Goal: Information Seeking & Learning: Find specific fact

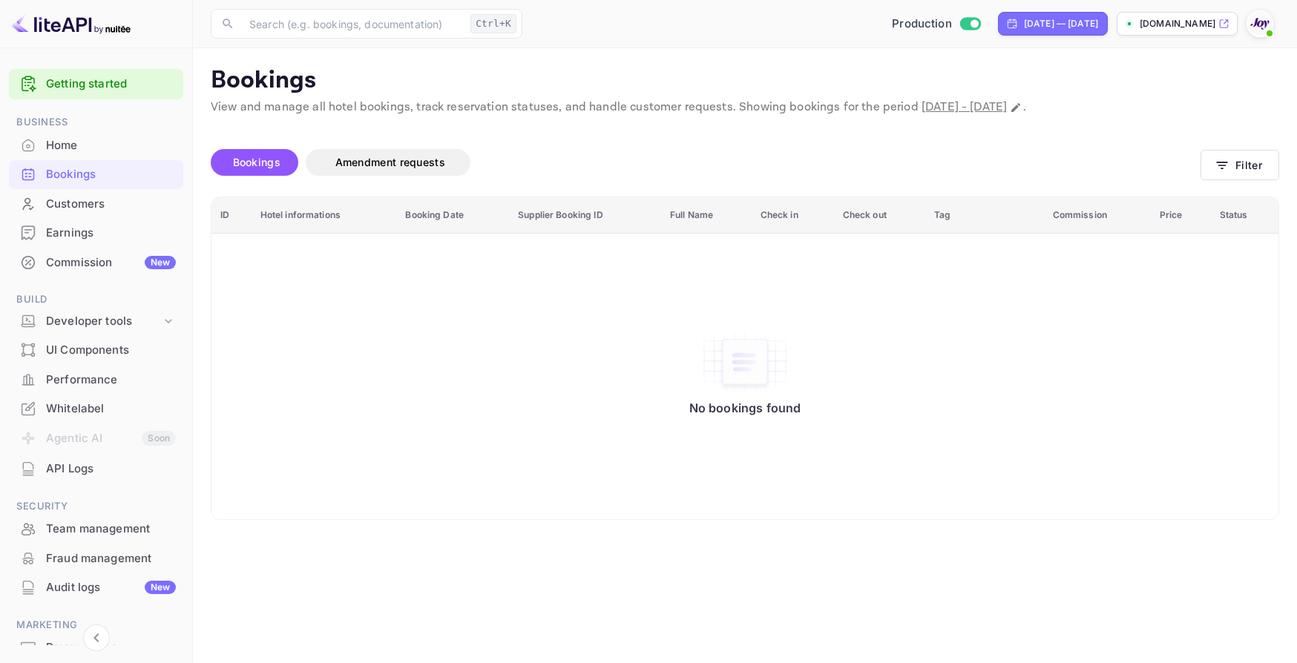
click at [252, 166] on span "Bookings" at bounding box center [256, 162] width 47 height 13
click at [1246, 175] on button "Filter" at bounding box center [1240, 165] width 79 height 30
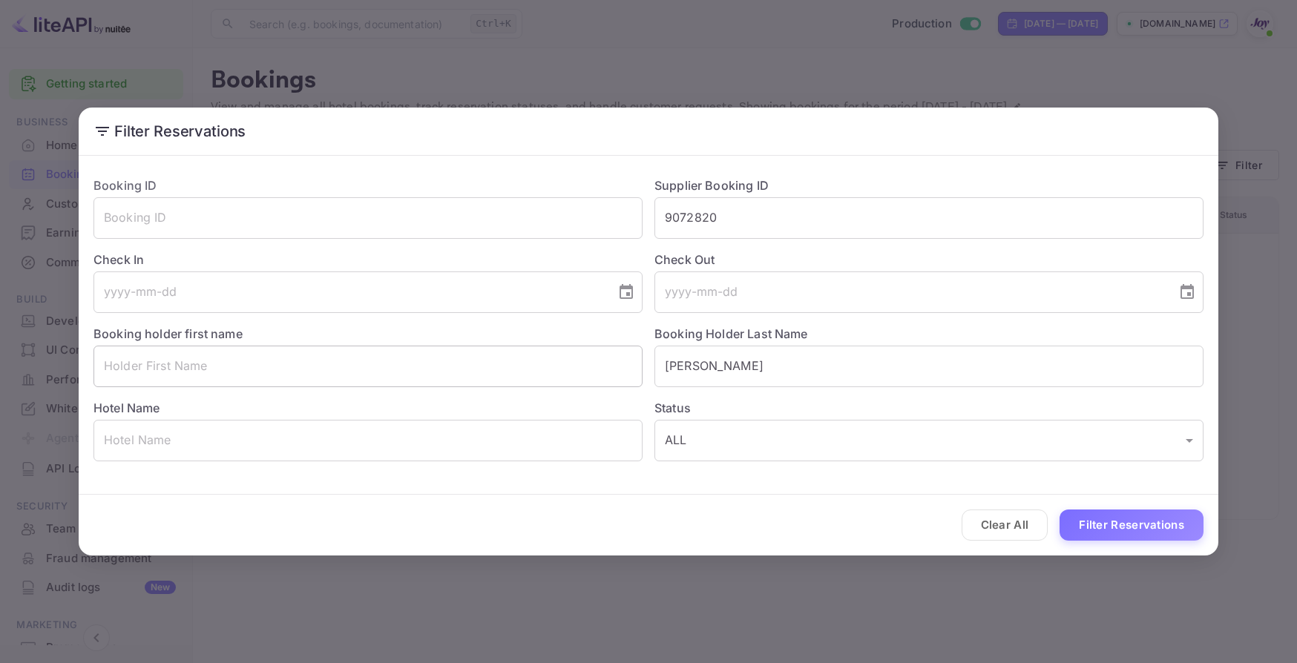
click at [180, 370] on input "text" at bounding box center [368, 367] width 549 height 42
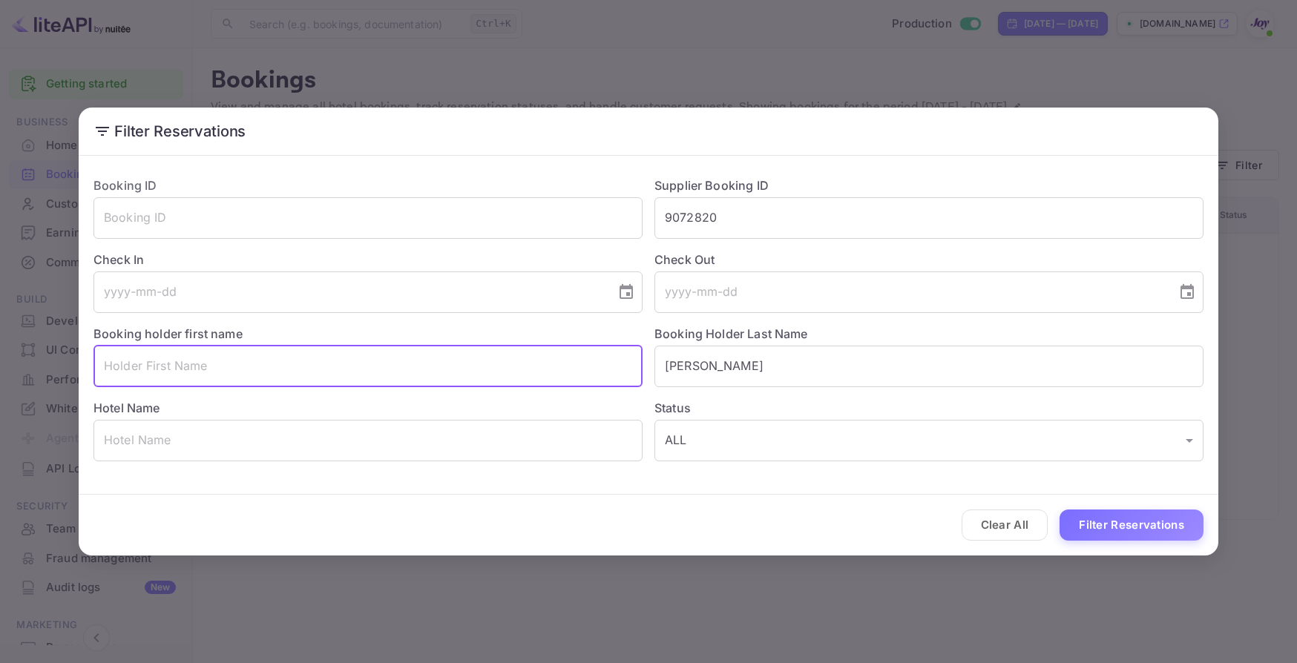
paste input "[PERSON_NAME]"
type input "[PERSON_NAME]"
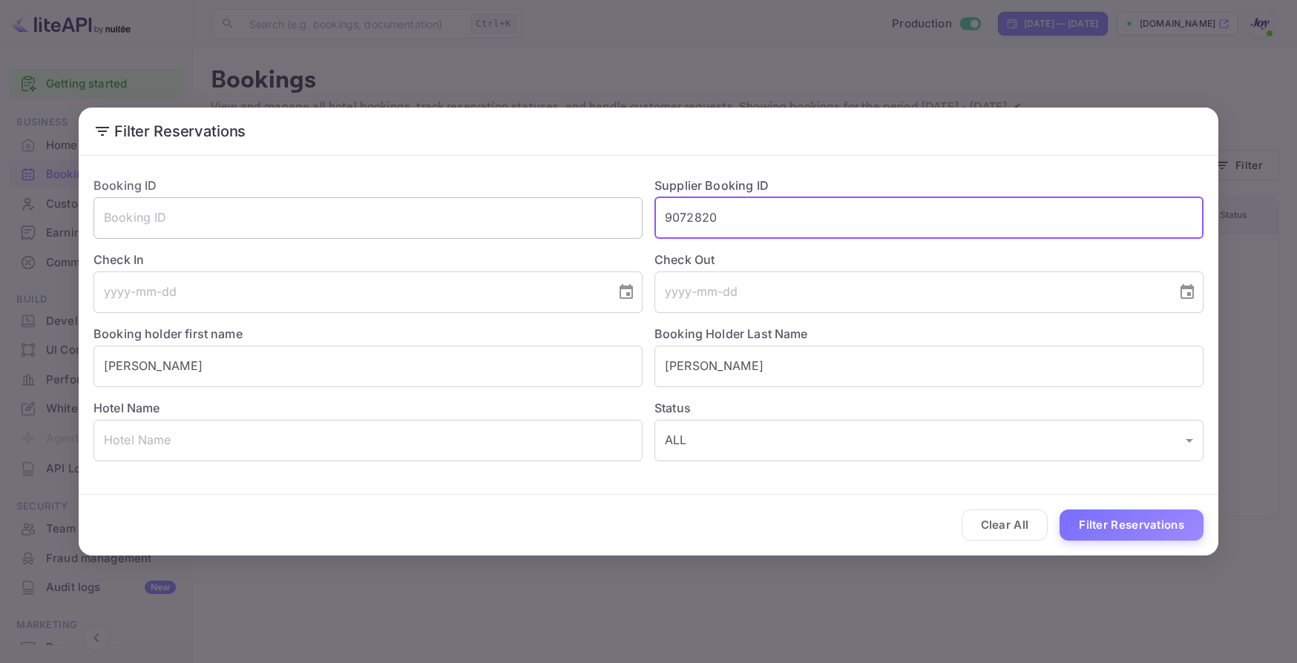
drag, startPoint x: 703, startPoint y: 218, endPoint x: 549, endPoint y: 225, distance: 153.8
click at [549, 225] on div "Booking ID ​ Supplier Booking ID 9072820 ​ Check In ​ Check Out ​ Booking holde…" at bounding box center [643, 313] width 1122 height 297
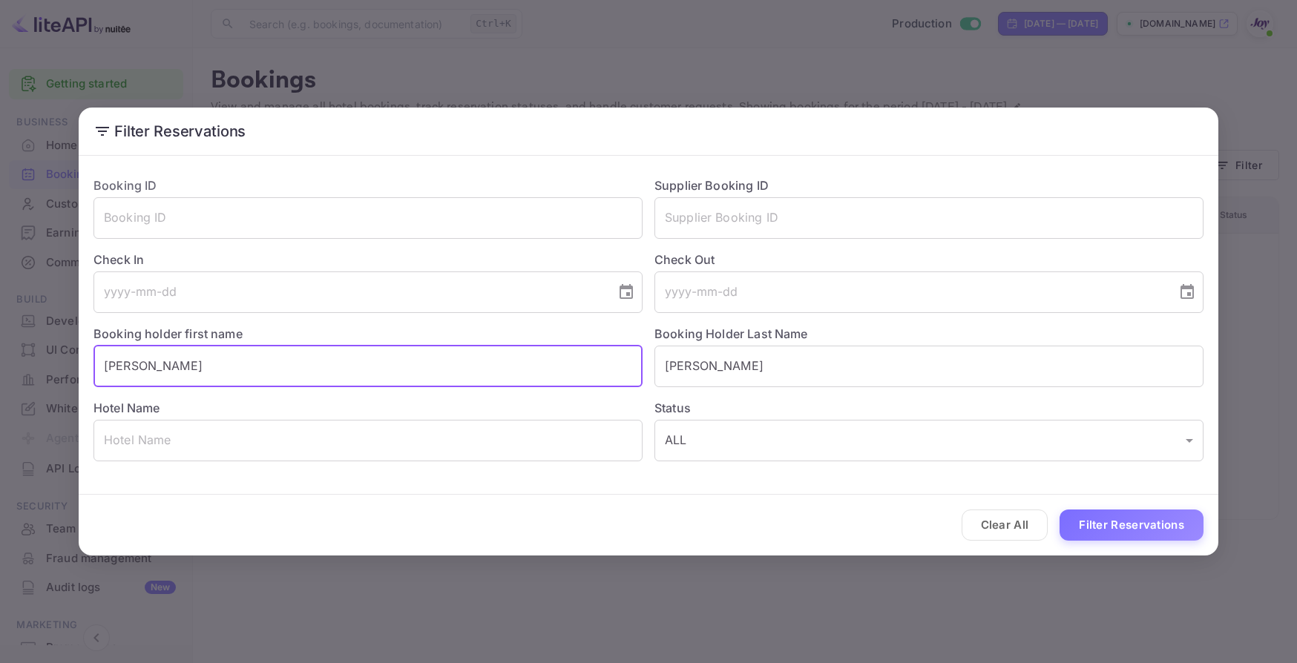
drag, startPoint x: 197, startPoint y: 362, endPoint x: 141, endPoint y: 356, distance: 56.7
click at [141, 356] on input "[PERSON_NAME]" at bounding box center [368, 367] width 549 height 42
click at [214, 366] on input "Jaide" at bounding box center [368, 367] width 549 height 42
type input "Jaide"
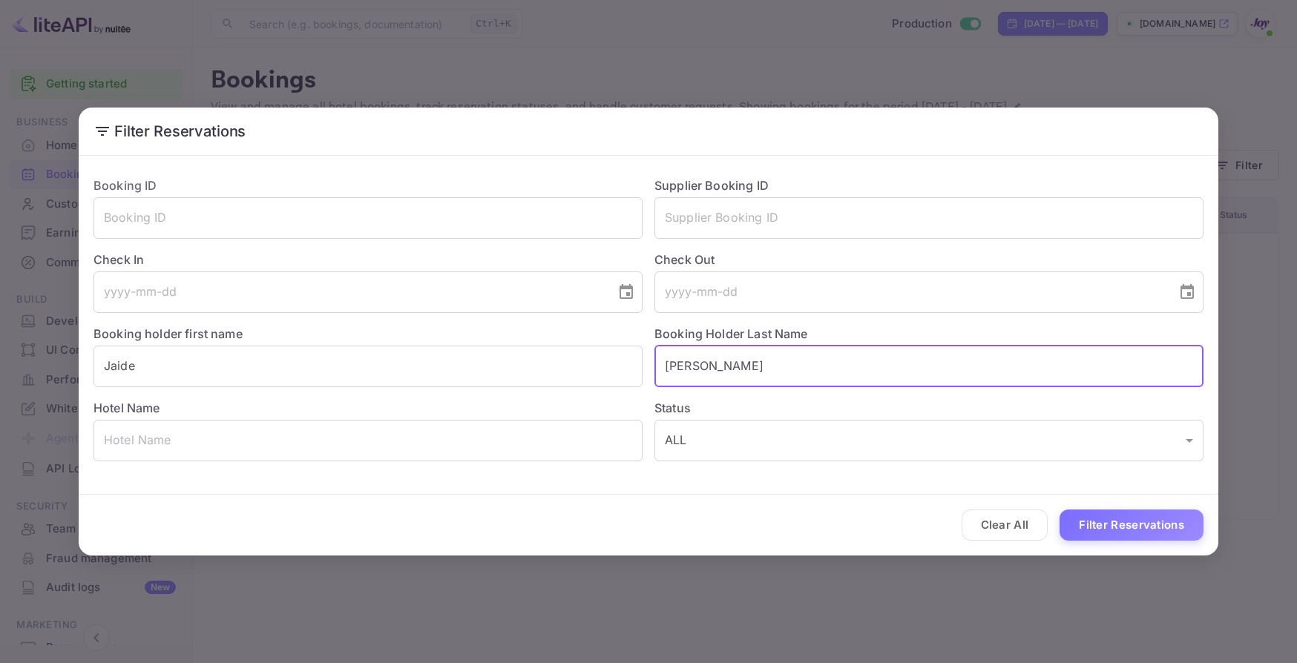
click at [793, 374] on input "[PERSON_NAME]" at bounding box center [929, 367] width 549 height 42
click at [1174, 531] on button "Filter Reservations" at bounding box center [1132, 526] width 144 height 32
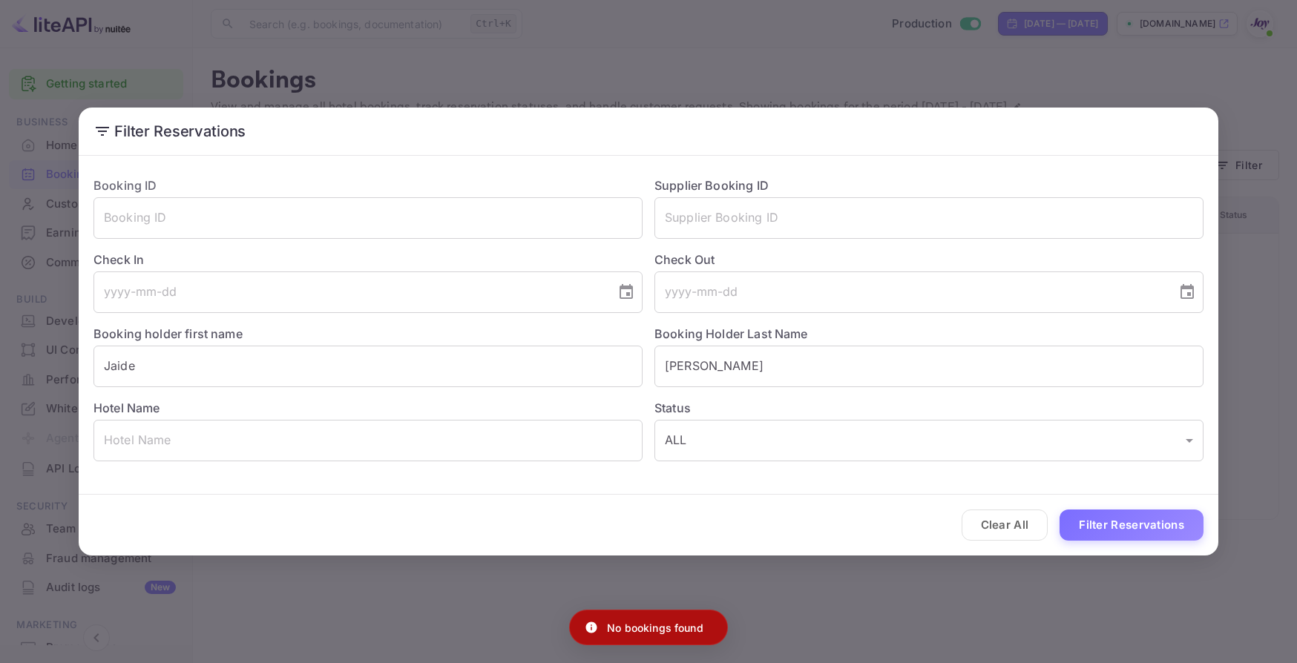
drag, startPoint x: 974, startPoint y: 639, endPoint x: 977, endPoint y: 630, distance: 9.4
click at [973, 639] on div "Filter Reservations Booking ID ​ Supplier Booking ID ​ Check In ​ Check Out ​ B…" at bounding box center [648, 331] width 1297 height 663
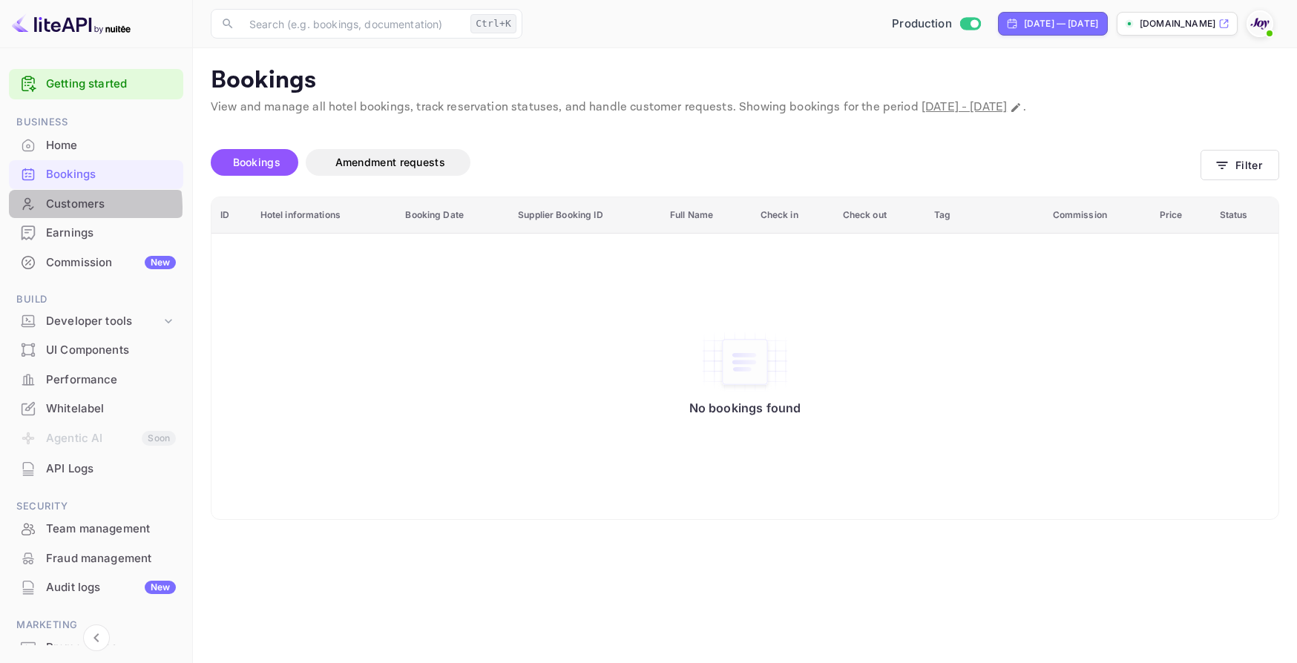
click at [68, 207] on div "Customers" at bounding box center [111, 204] width 130 height 17
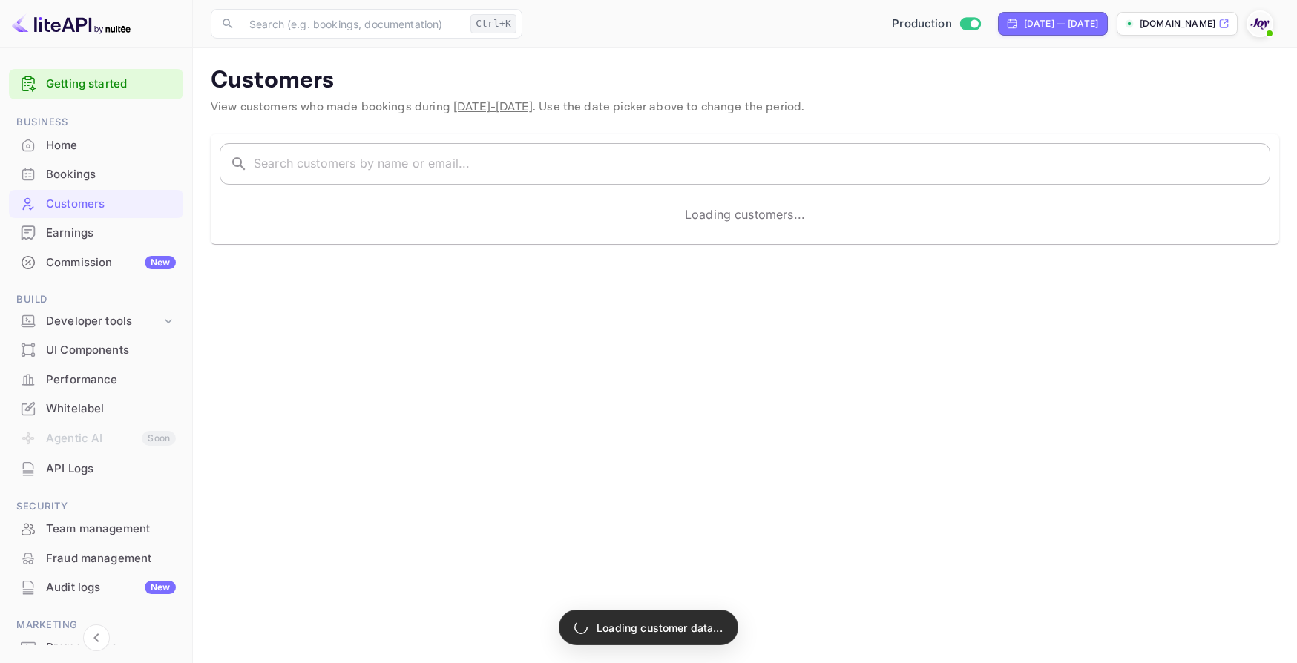
click at [441, 162] on input "text" at bounding box center [762, 164] width 1017 height 42
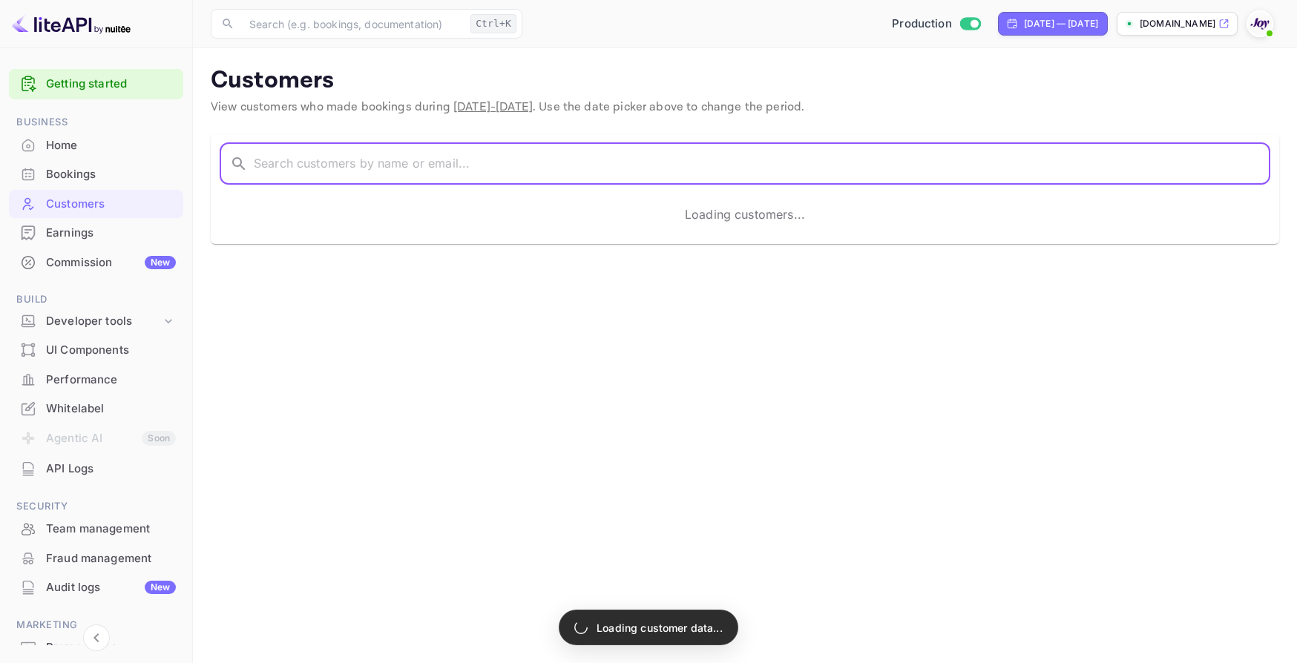
paste input "[PERSON_NAME]!"
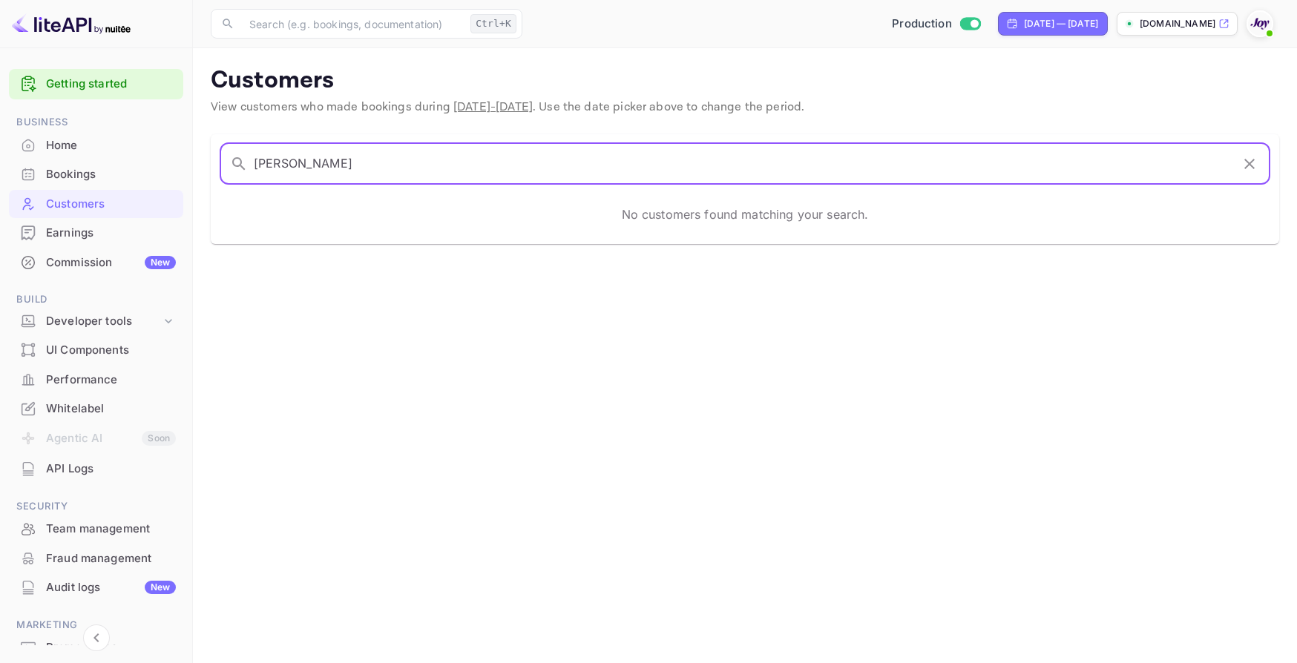
type input "[PERSON_NAME]"
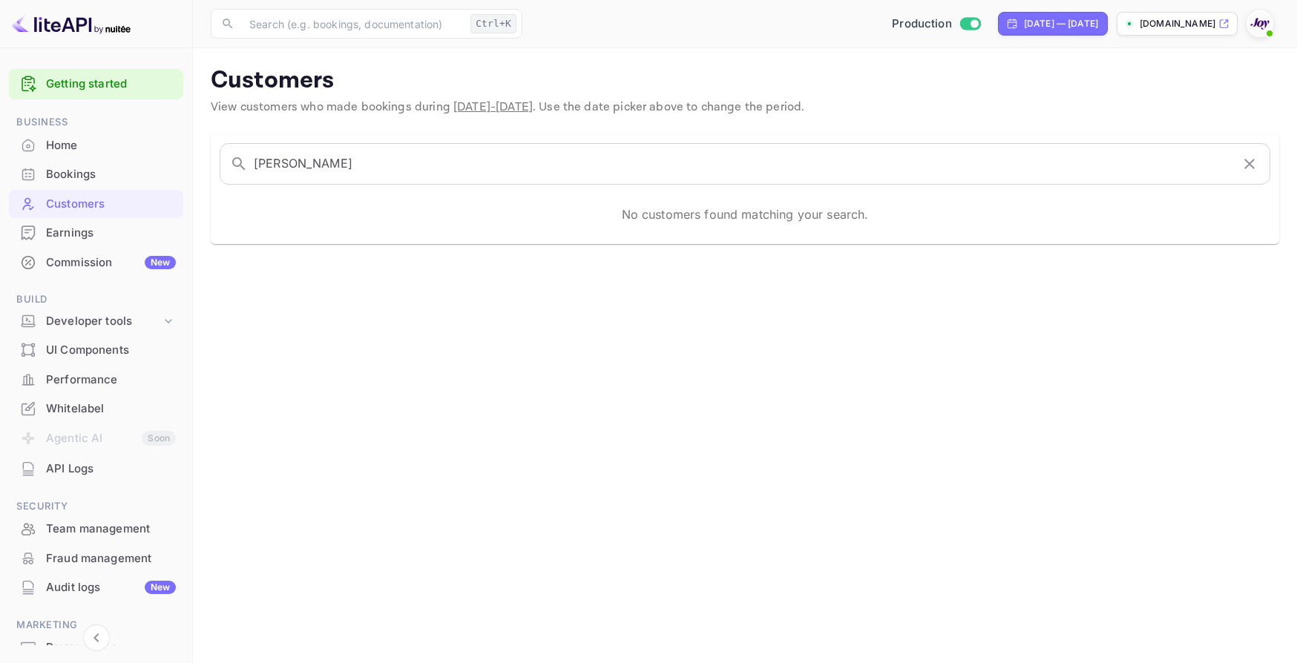
click at [514, 102] on span "[DATE] - [DATE]" at bounding box center [492, 107] width 79 height 16
click at [1001, 36] on div "Production [DATE] — [DATE] [DOMAIN_NAME]" at bounding box center [903, 23] width 751 height 27
click at [1024, 18] on div "[DATE] — [DATE]" at bounding box center [1061, 23] width 74 height 13
select select "7"
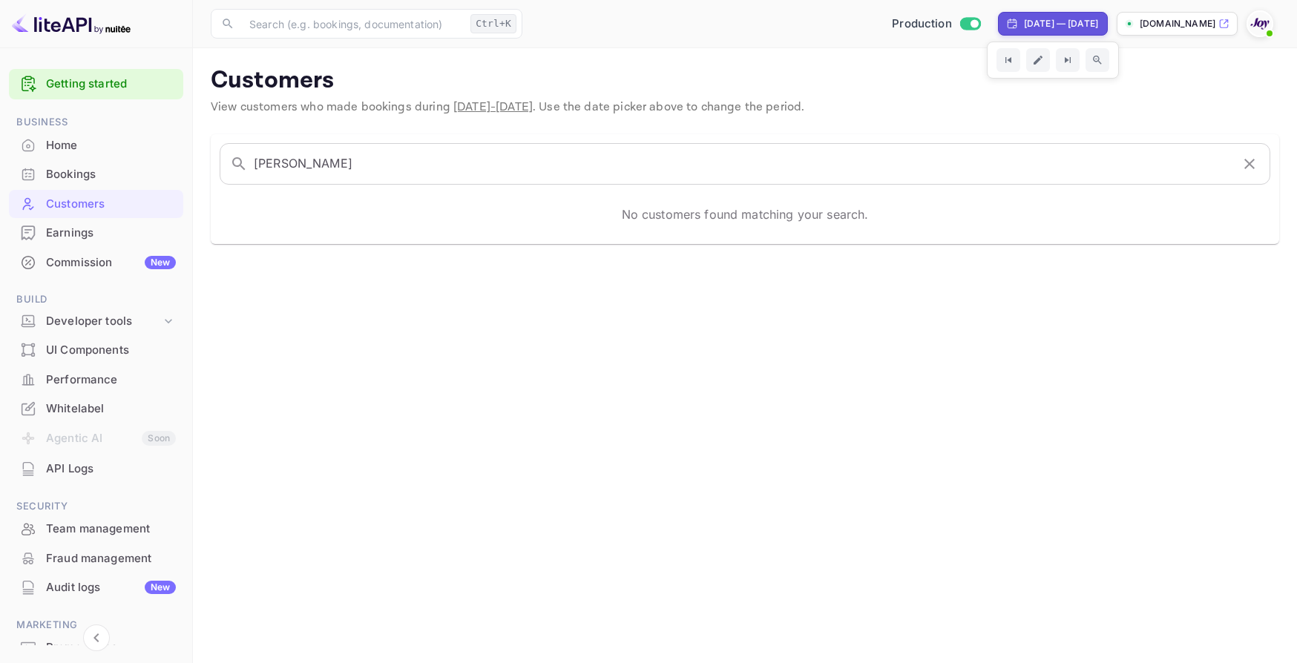
select select "2025"
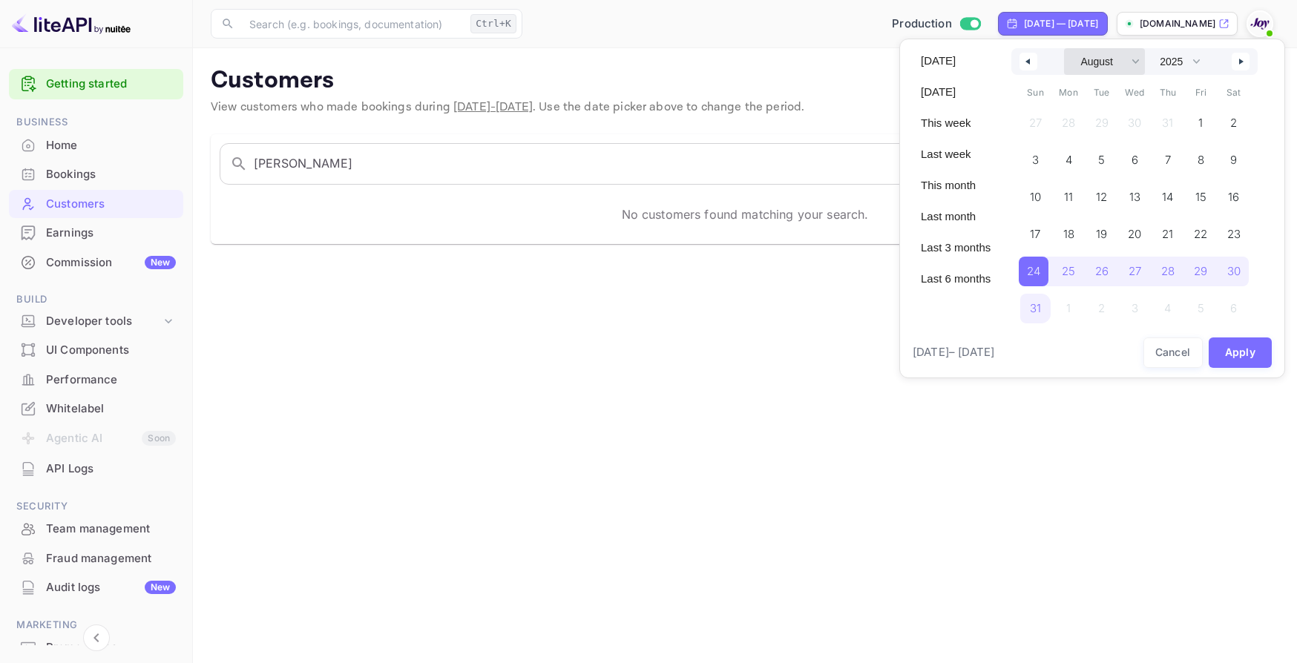
click at [1091, 59] on select "January February March April May June July August September October November De…" at bounding box center [1104, 61] width 81 height 27
select select "0"
click at [1064, 48] on select "January February March April May June July August September October November De…" at bounding box center [1104, 61] width 81 height 27
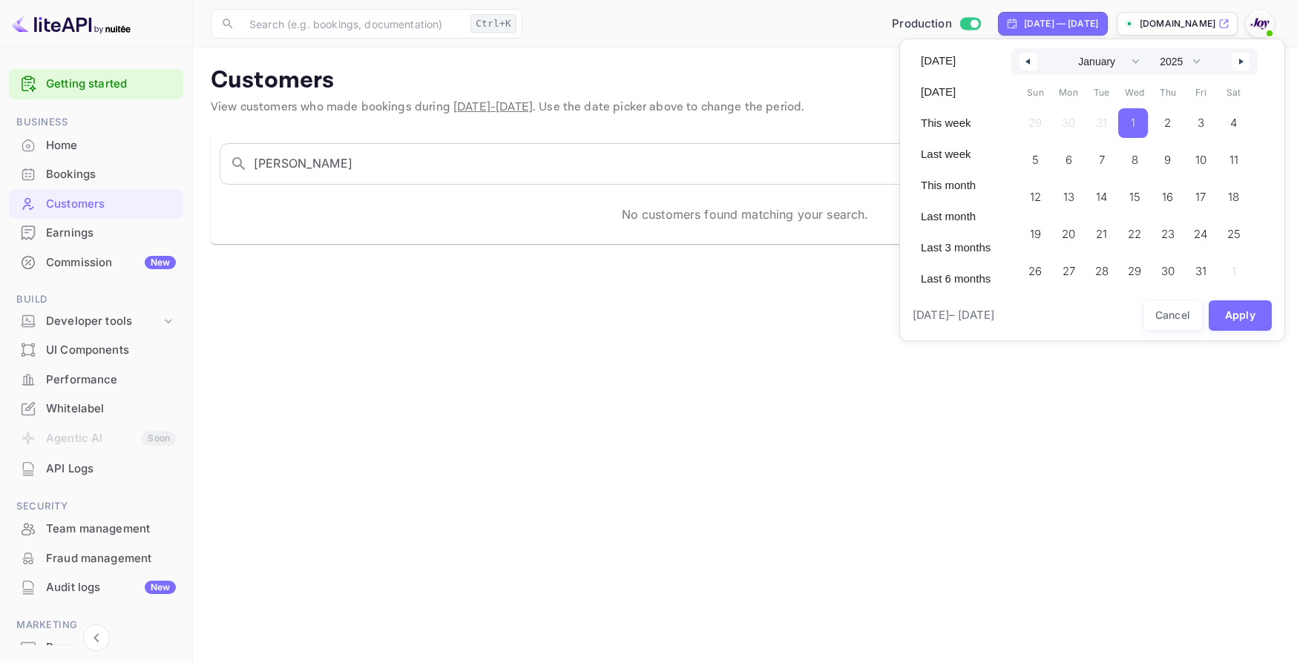
click at [1127, 116] on span "1" at bounding box center [1133, 123] width 30 height 30
click at [1228, 307] on button "Apply" at bounding box center [1241, 316] width 64 height 30
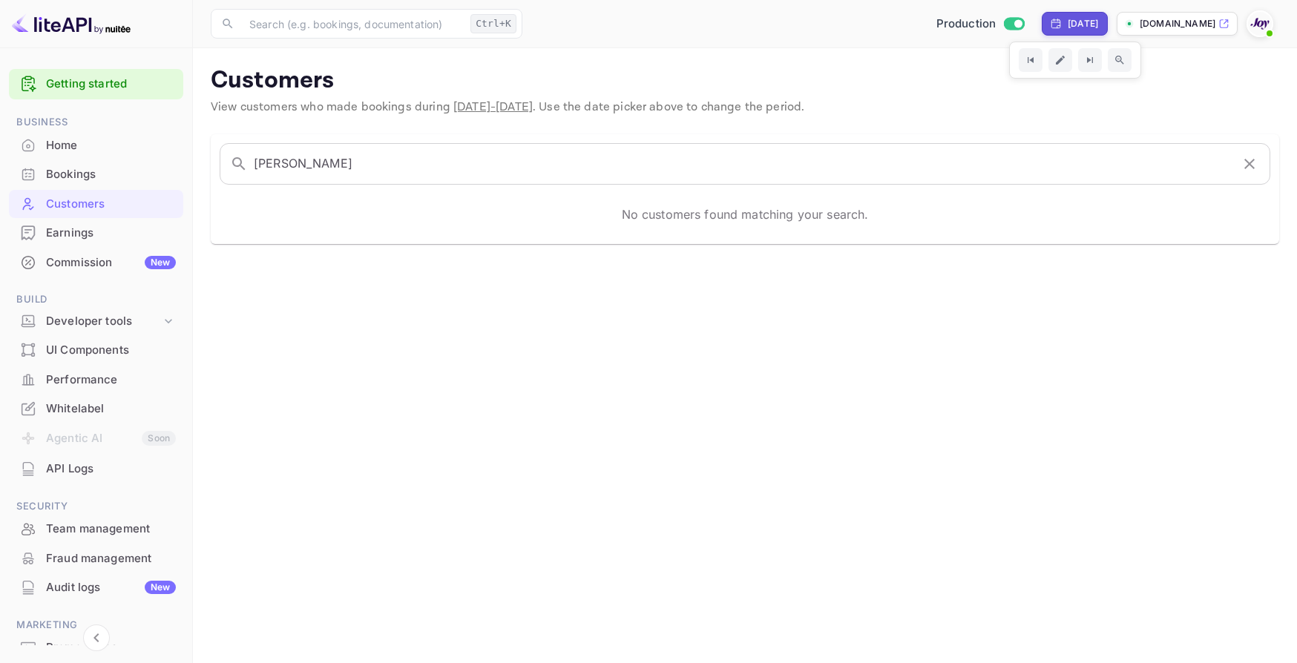
click at [1083, 29] on div "[DATE]" at bounding box center [1083, 23] width 30 height 13
select select "2025"
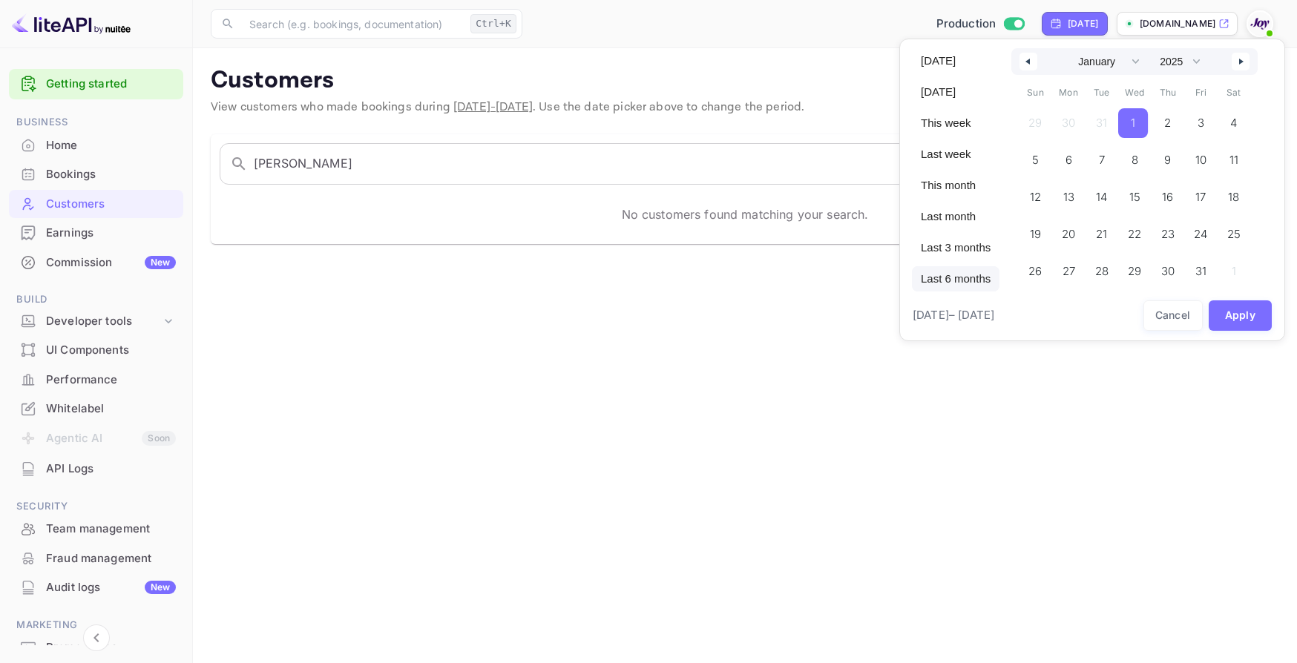
click at [978, 278] on span "Last 6 months" at bounding box center [956, 278] width 88 height 25
select select "2"
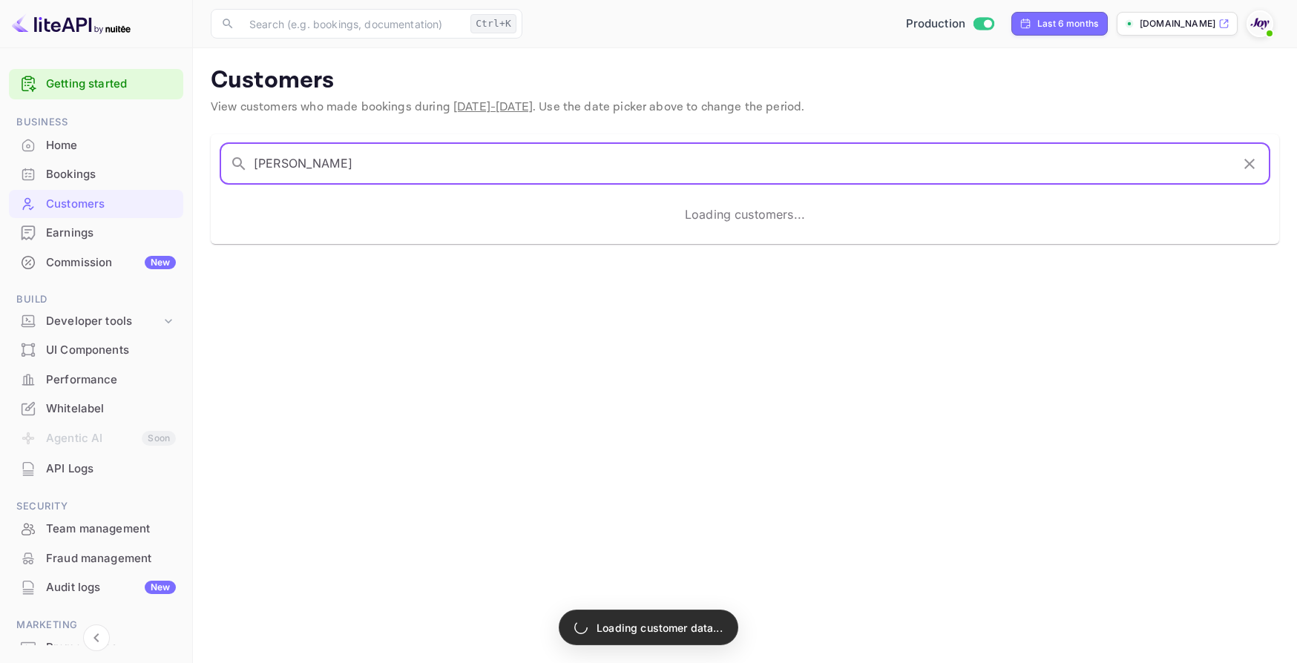
click at [706, 163] on input "[PERSON_NAME]" at bounding box center [742, 164] width 977 height 42
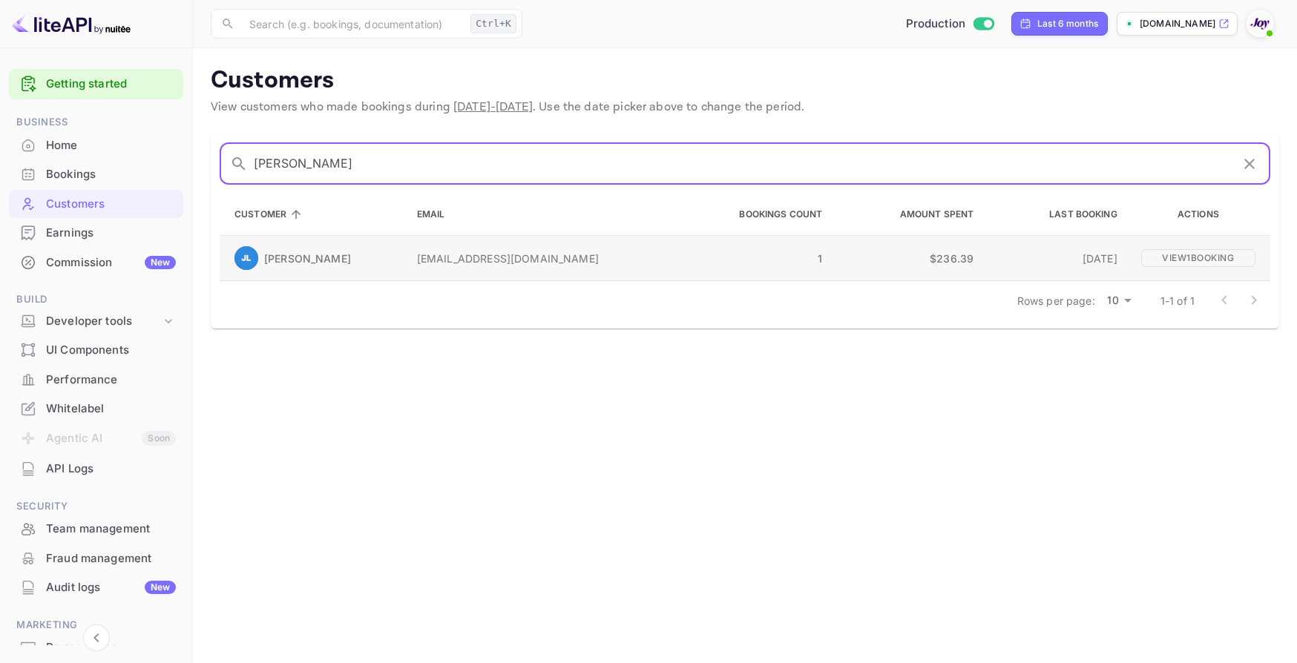
click at [671, 272] on td "1" at bounding box center [752, 258] width 163 height 45
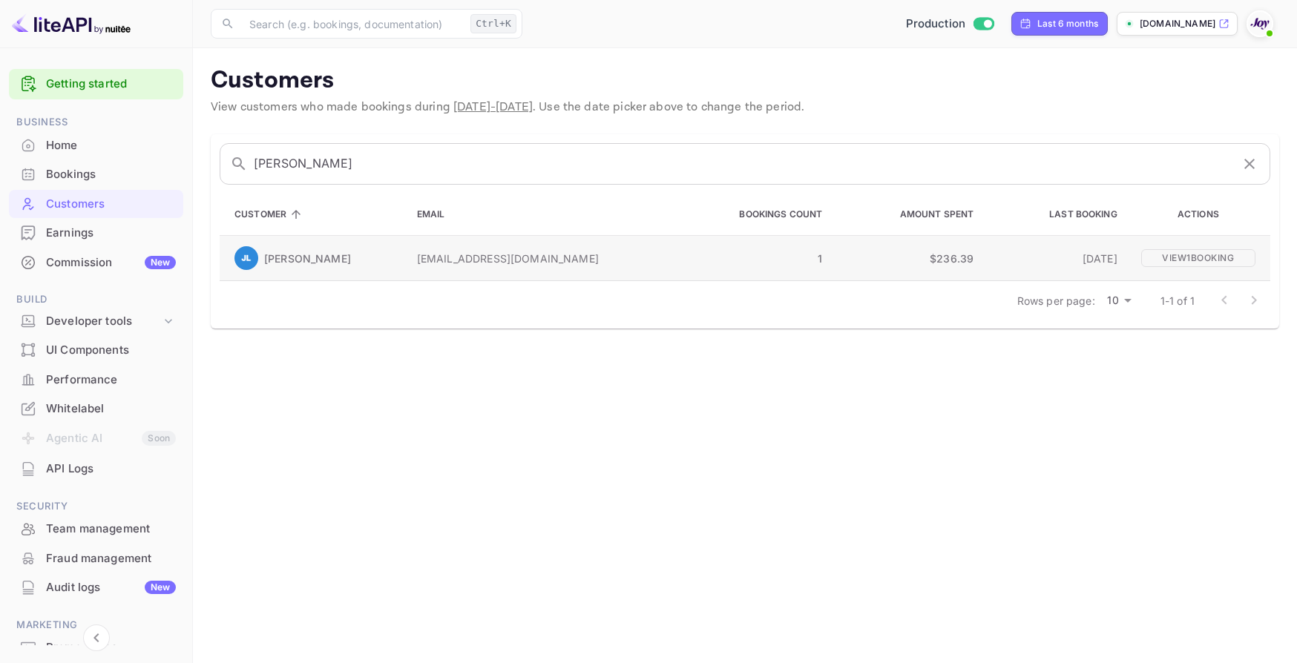
click at [310, 265] on p "[PERSON_NAME]" at bounding box center [307, 259] width 87 height 16
click at [321, 257] on p "[PERSON_NAME]" at bounding box center [307, 259] width 87 height 16
click at [1046, 275] on td "[DATE]" at bounding box center [1057, 258] width 144 height 45
click at [1149, 264] on p "View 1 booking" at bounding box center [1198, 258] width 114 height 18
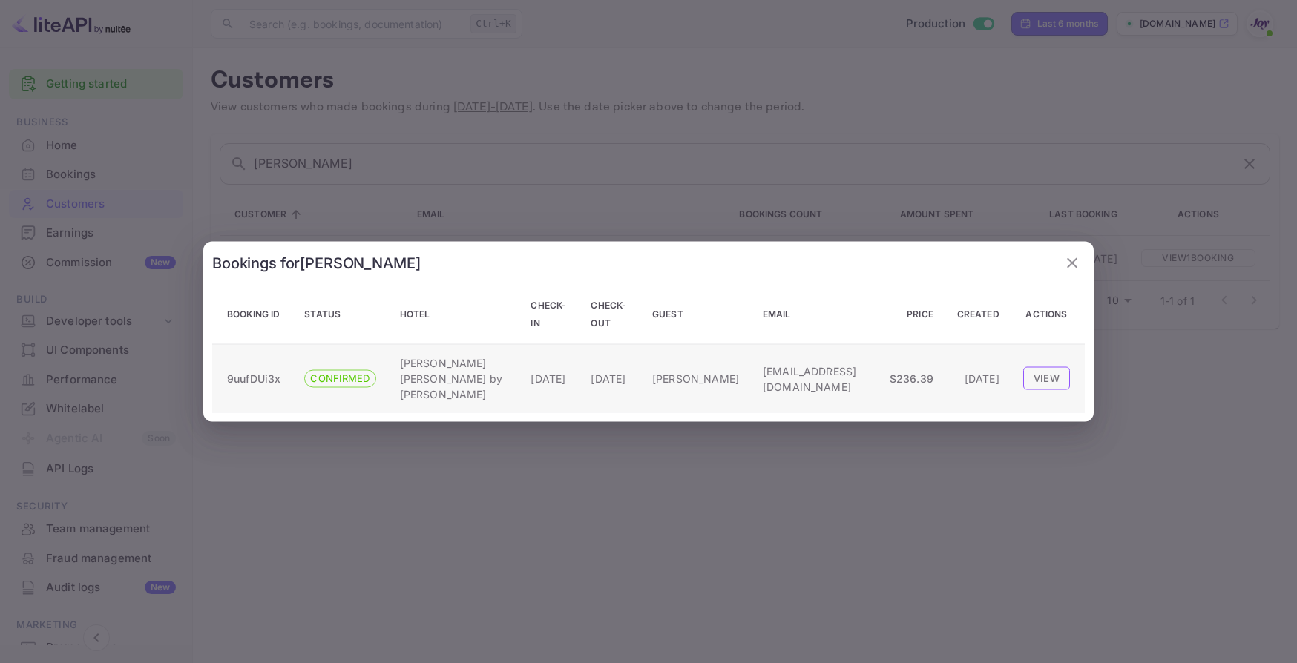
click at [1030, 373] on button "View" at bounding box center [1046, 378] width 47 height 22
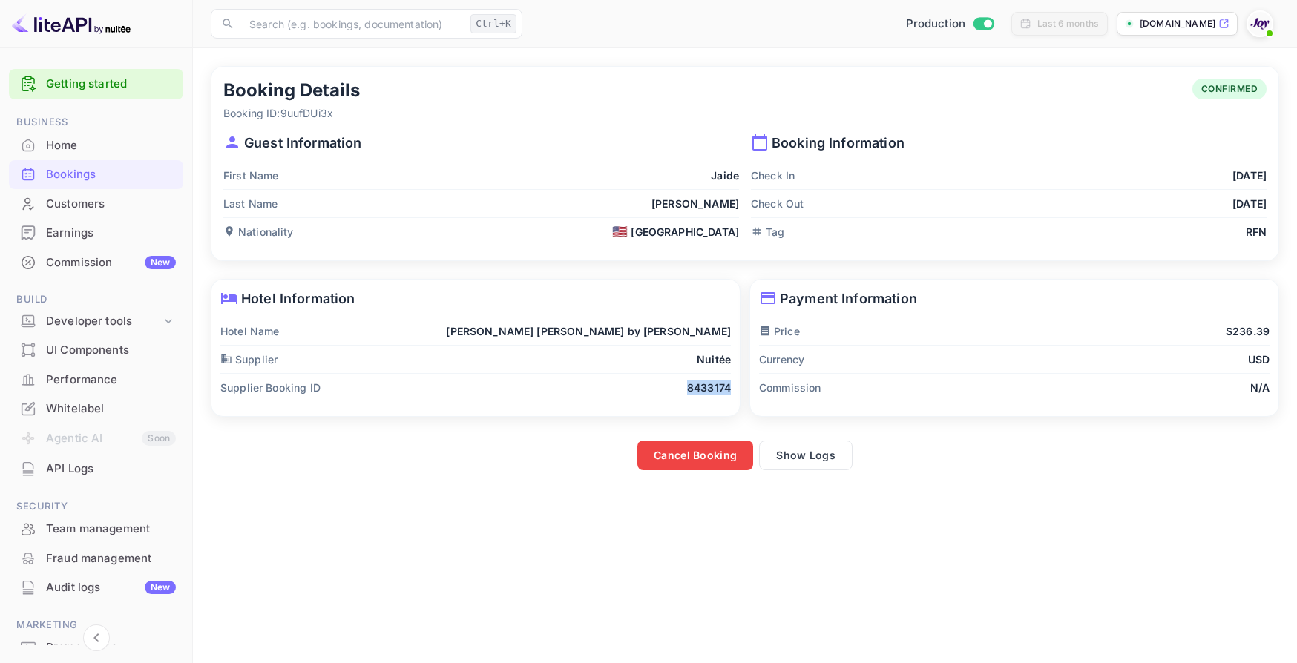
drag, startPoint x: 686, startPoint y: 389, endPoint x: 736, endPoint y: 389, distance: 49.7
click at [735, 389] on div "Hotel Information Hotel Name [PERSON_NAME] [PERSON_NAME] by [PERSON_NAME] Suppl…" at bounding box center [475, 348] width 528 height 137
copy p "8433174"
click at [1061, 177] on div "Check In [DATE]" at bounding box center [1009, 176] width 516 height 28
click at [878, 359] on div "Currency USD" at bounding box center [1014, 360] width 511 height 28
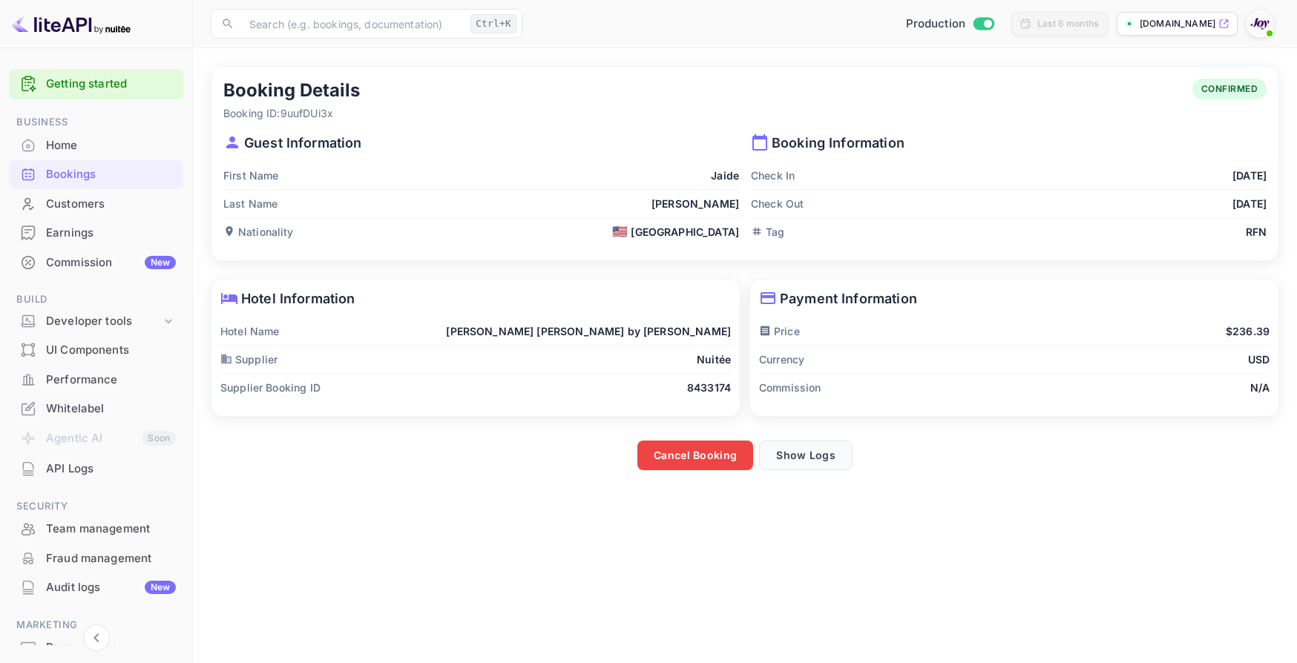
click at [834, 456] on button "Show Logs" at bounding box center [806, 456] width 94 height 30
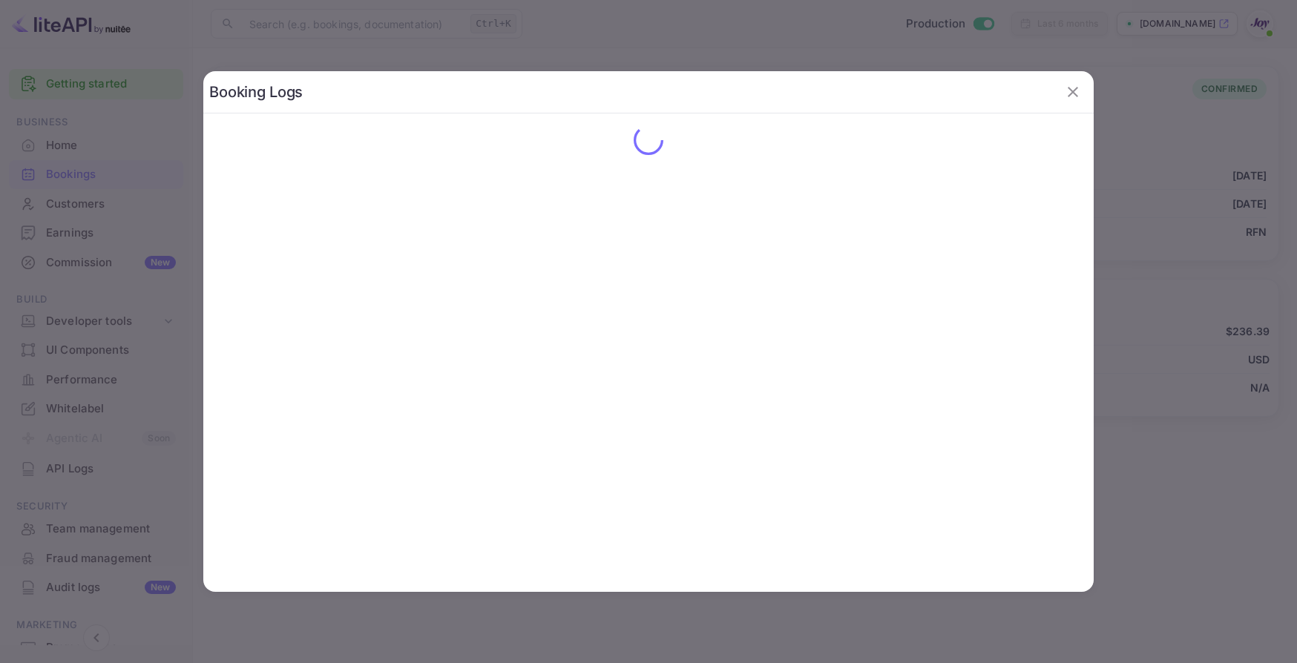
click at [1153, 300] on div at bounding box center [648, 331] width 1297 height 663
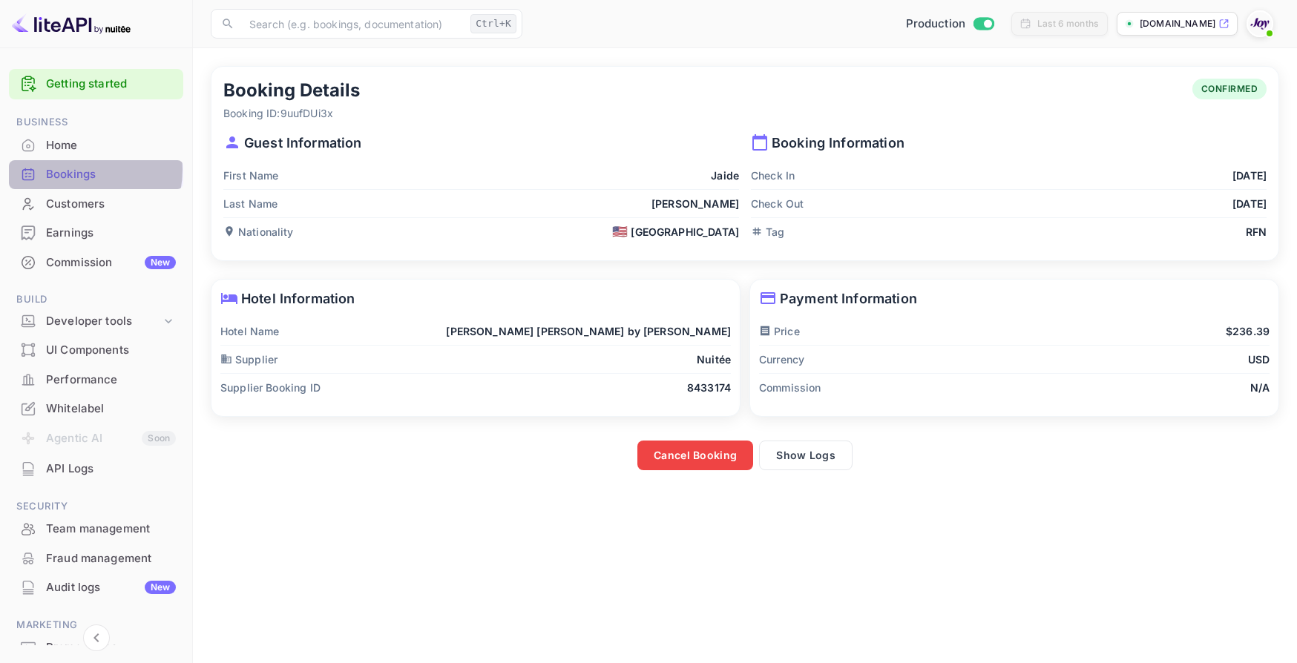
click at [73, 170] on div "Bookings" at bounding box center [111, 174] width 130 height 17
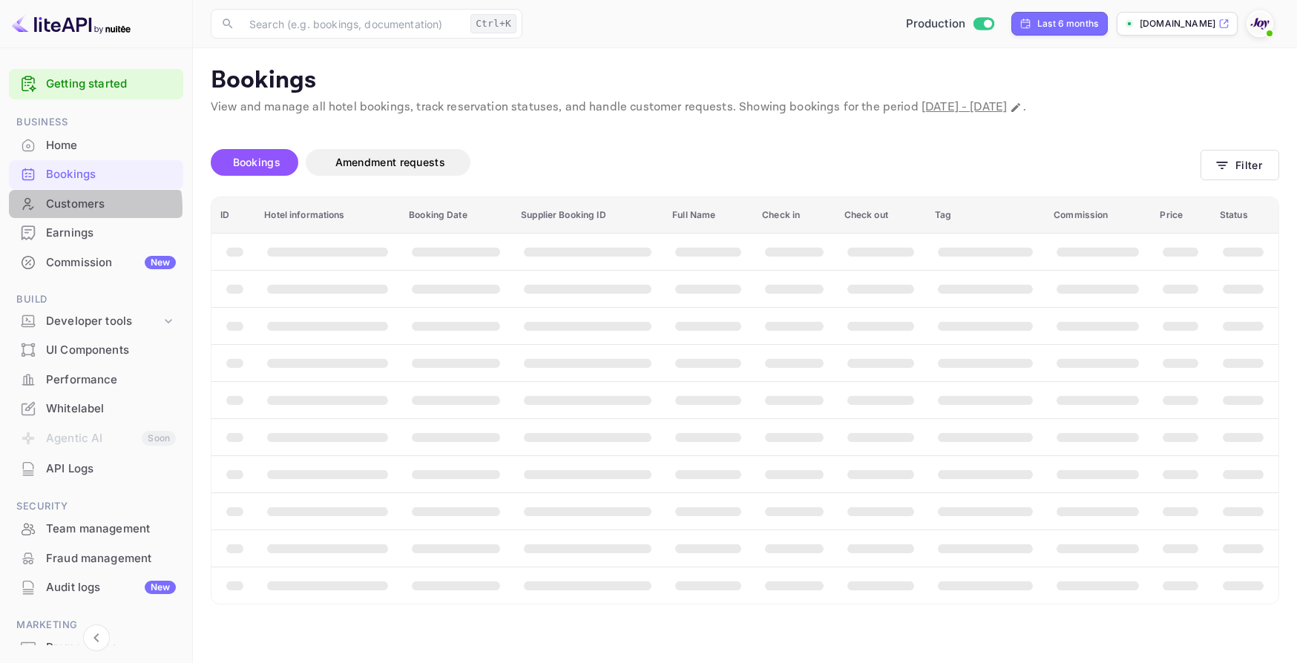
click at [88, 207] on div "Customers" at bounding box center [111, 204] width 130 height 17
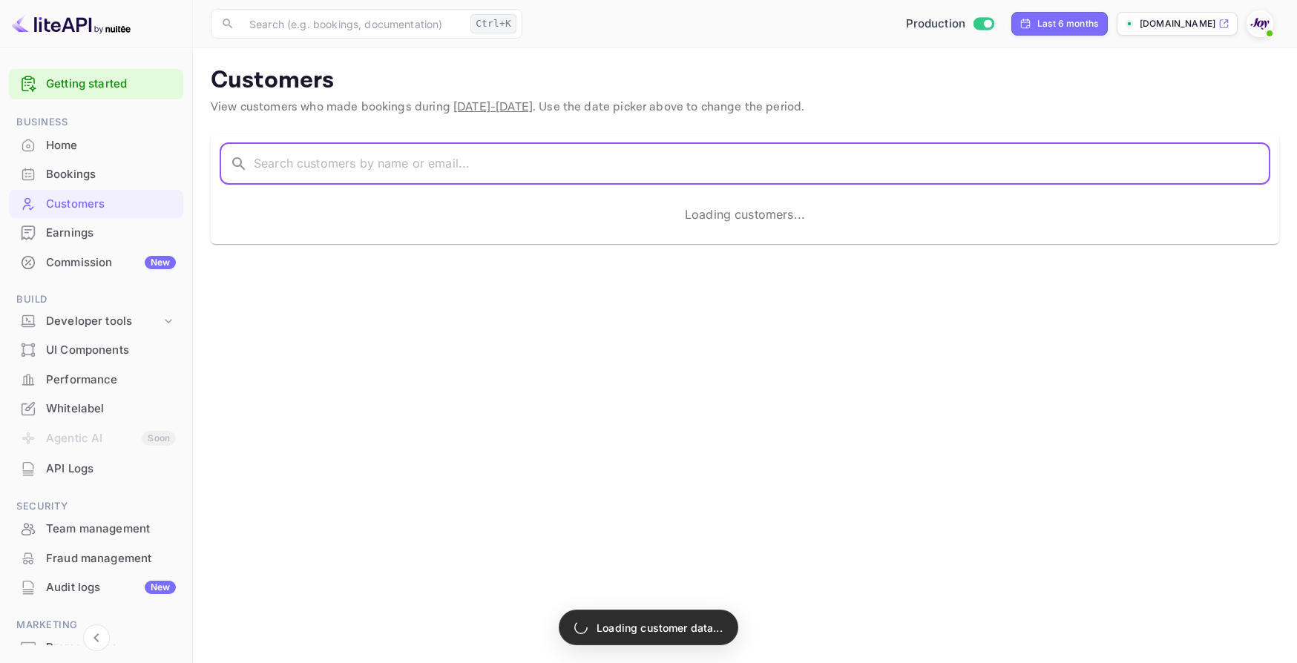
click at [550, 179] on input "text" at bounding box center [762, 164] width 1017 height 42
paste input "[PERSON_NAME]"
type input "[PERSON_NAME]"
click at [1058, 23] on div "Last 6 months" at bounding box center [1067, 23] width 61 height 13
select select "2"
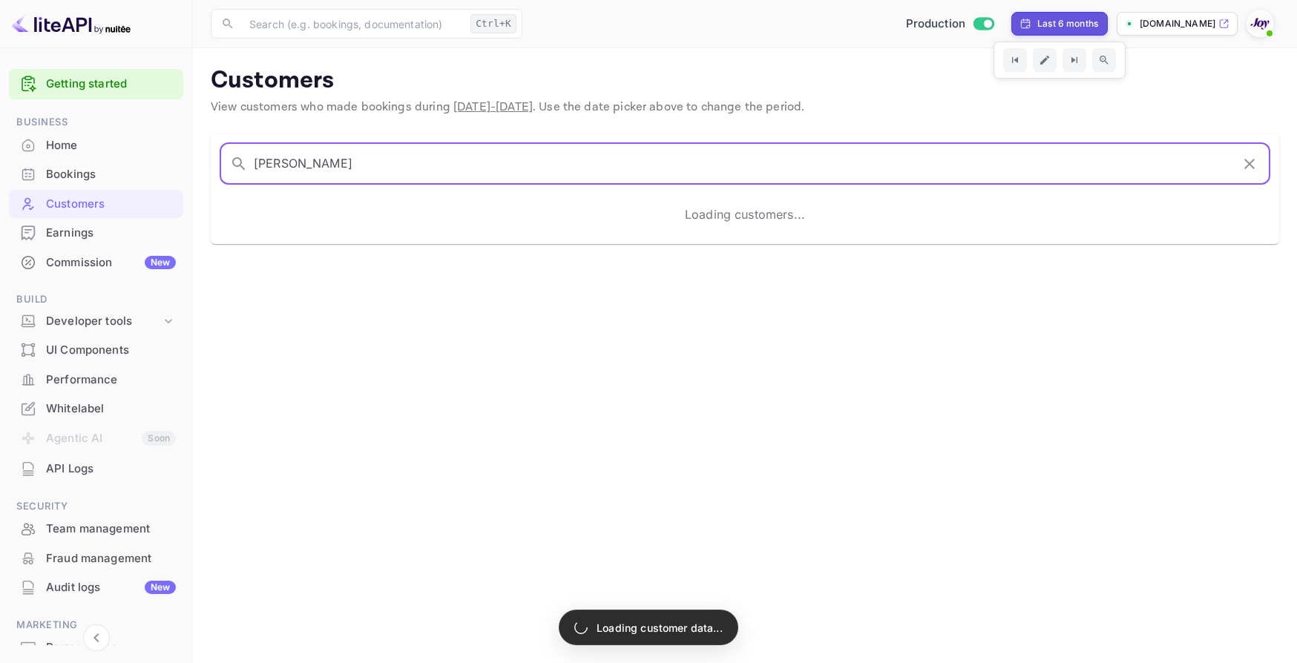
select select "2025"
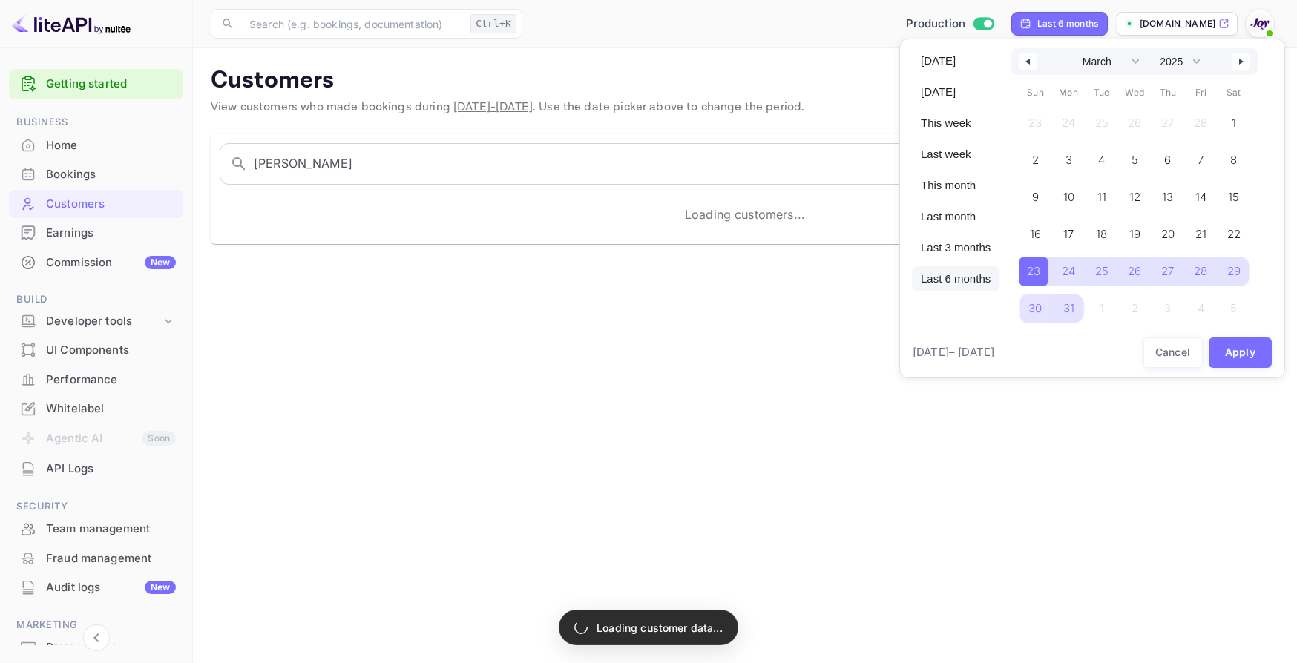
click at [974, 275] on span "Last 6 months" at bounding box center [956, 278] width 88 height 25
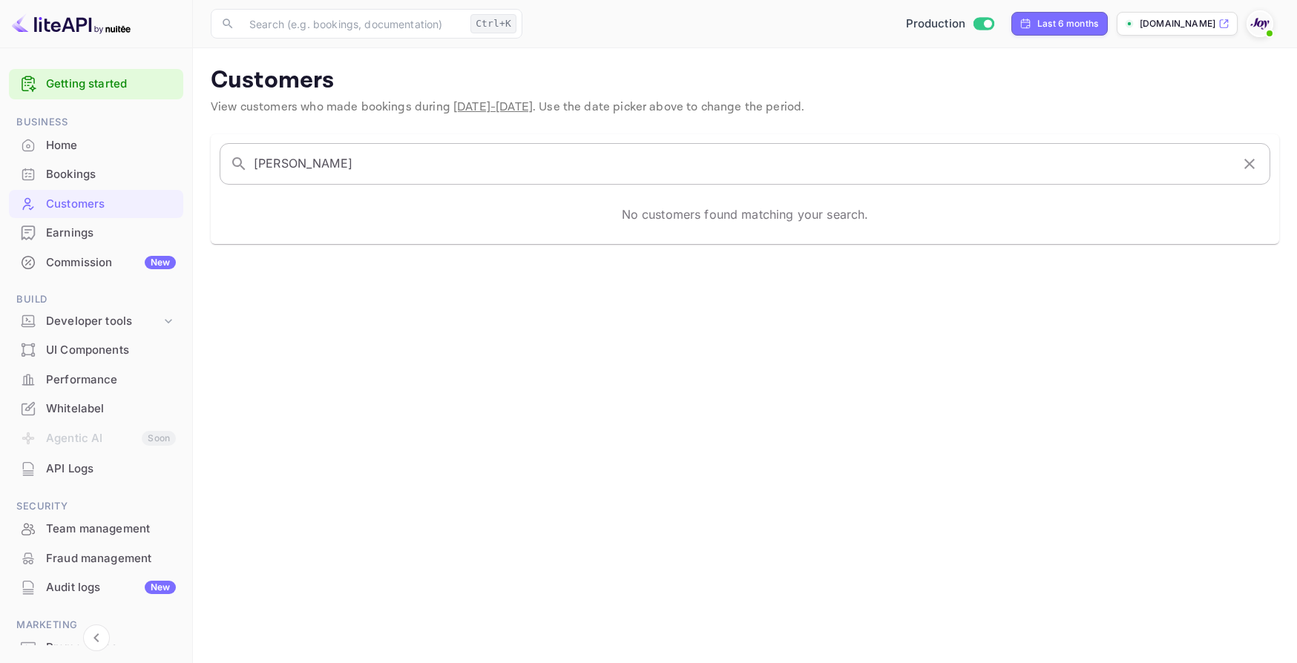
click at [611, 179] on input "[PERSON_NAME]" at bounding box center [742, 164] width 977 height 42
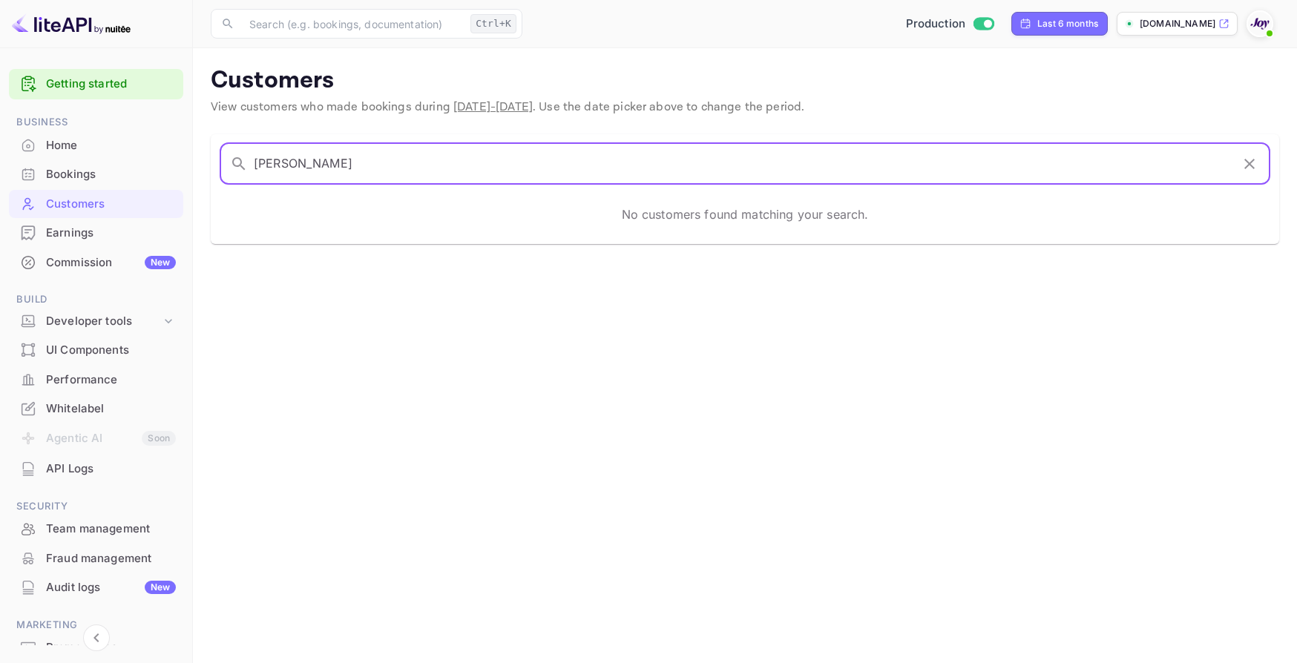
click at [259, 162] on input "[PERSON_NAME]" at bounding box center [742, 164] width 977 height 42
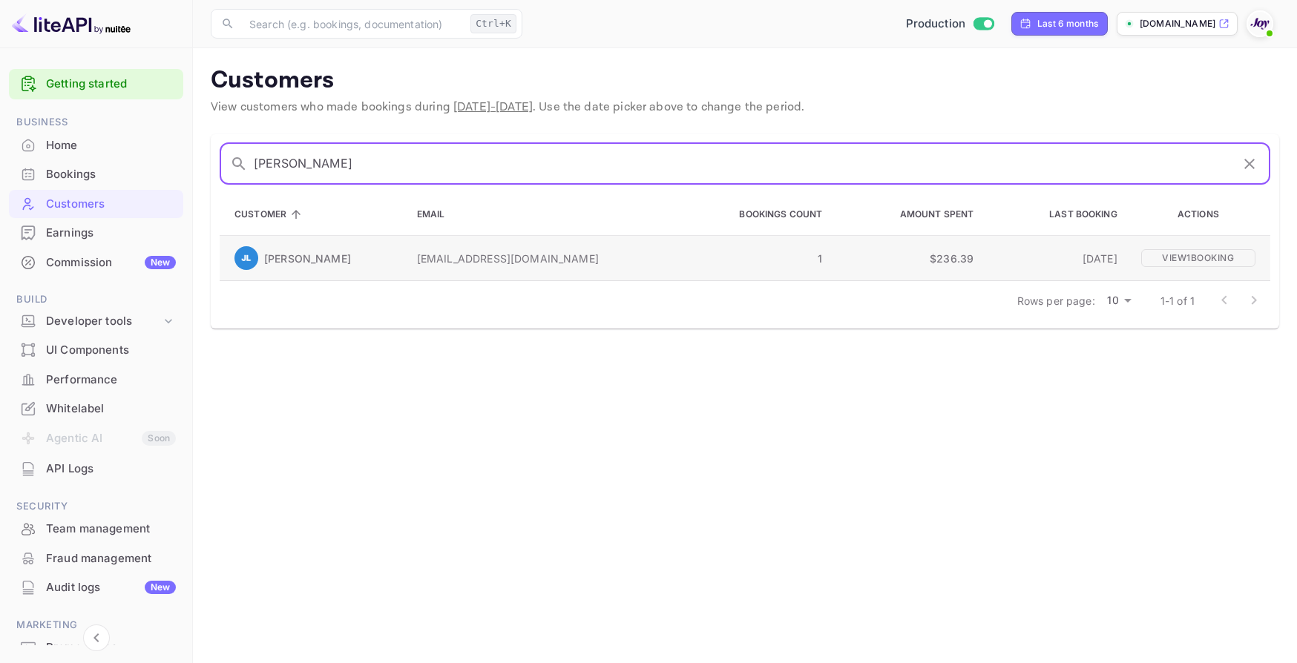
type input "[PERSON_NAME]"
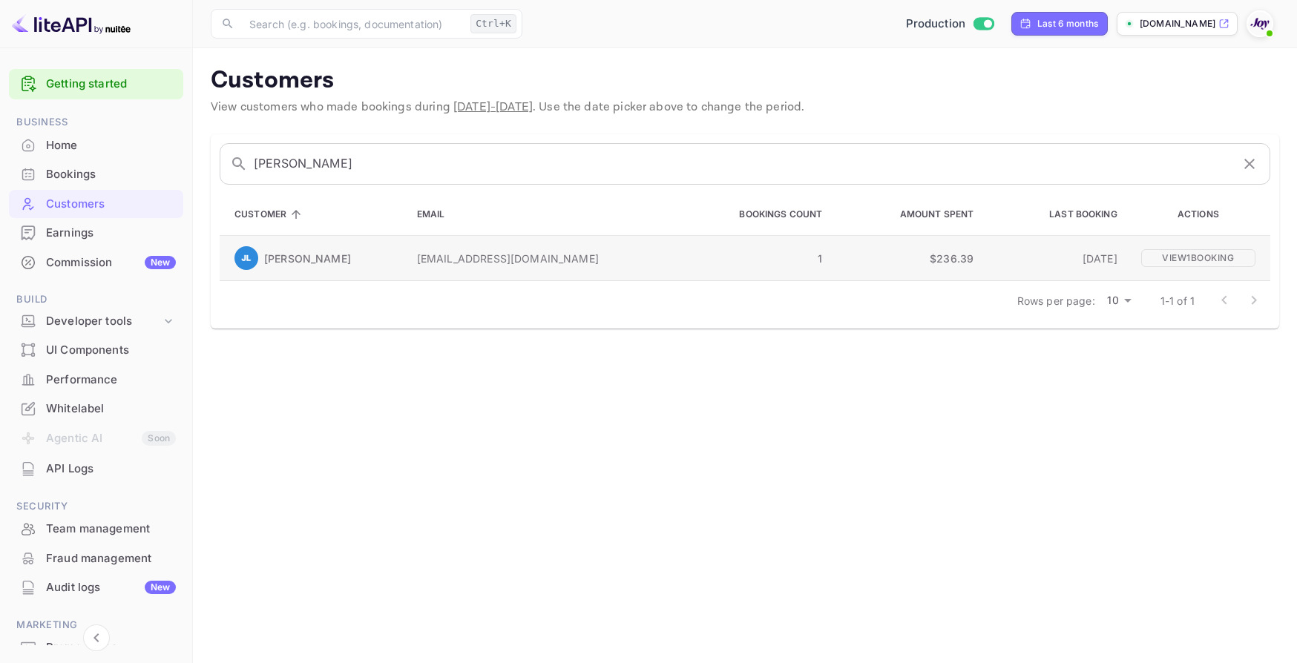
click at [383, 253] on div "[PERSON_NAME]" at bounding box center [313, 258] width 159 height 24
click at [448, 266] on td "[EMAIL_ADDRESS][DOMAIN_NAME]" at bounding box center [538, 258] width 266 height 45
click at [1211, 255] on p "View 1 booking" at bounding box center [1198, 258] width 114 height 18
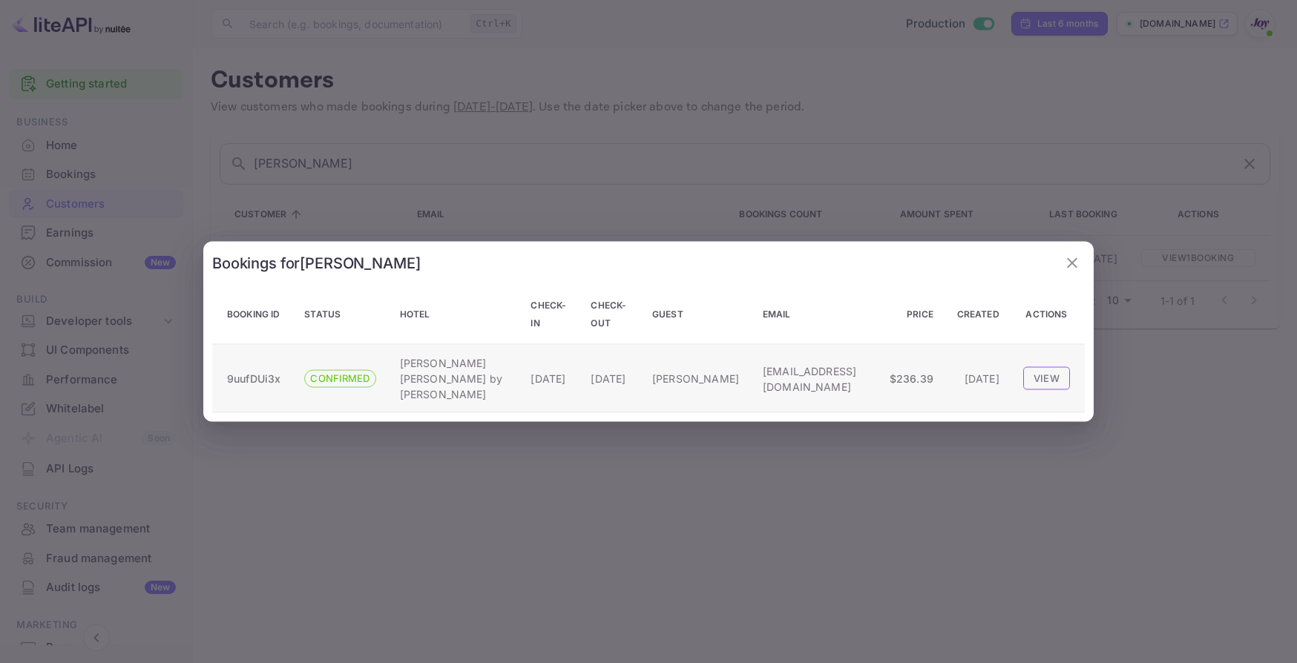
click at [1043, 375] on button "View" at bounding box center [1046, 378] width 47 height 22
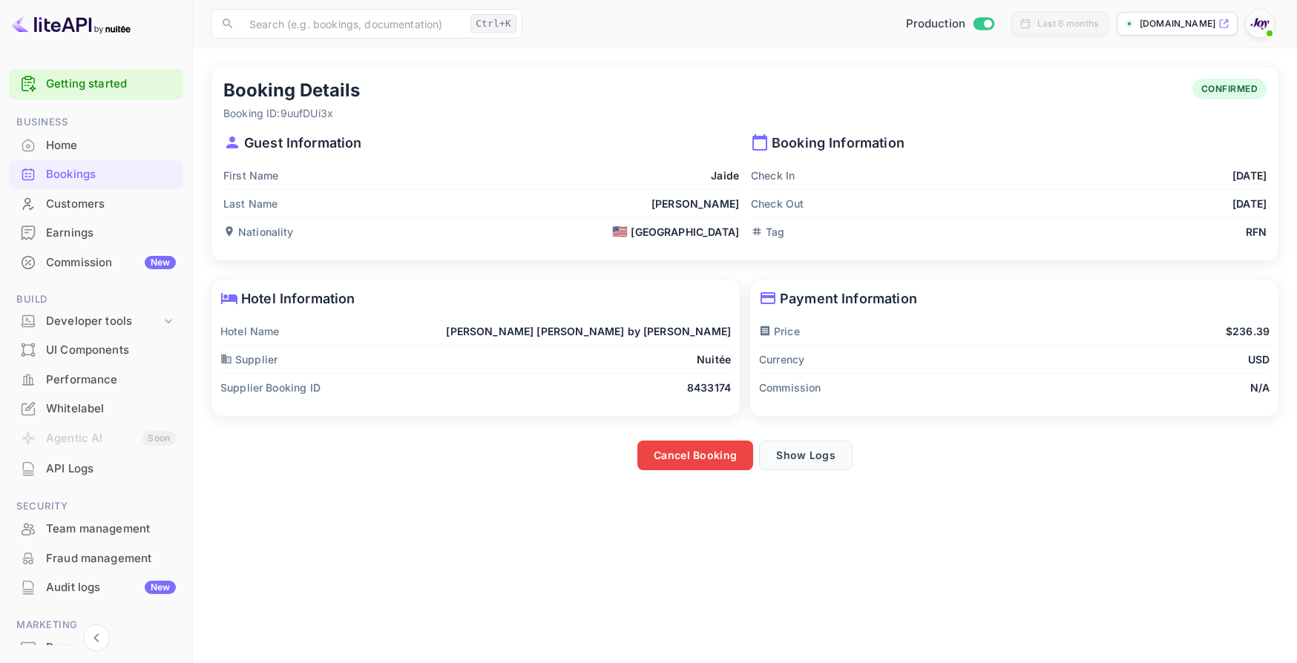
click at [836, 456] on button "Show Logs" at bounding box center [806, 456] width 94 height 30
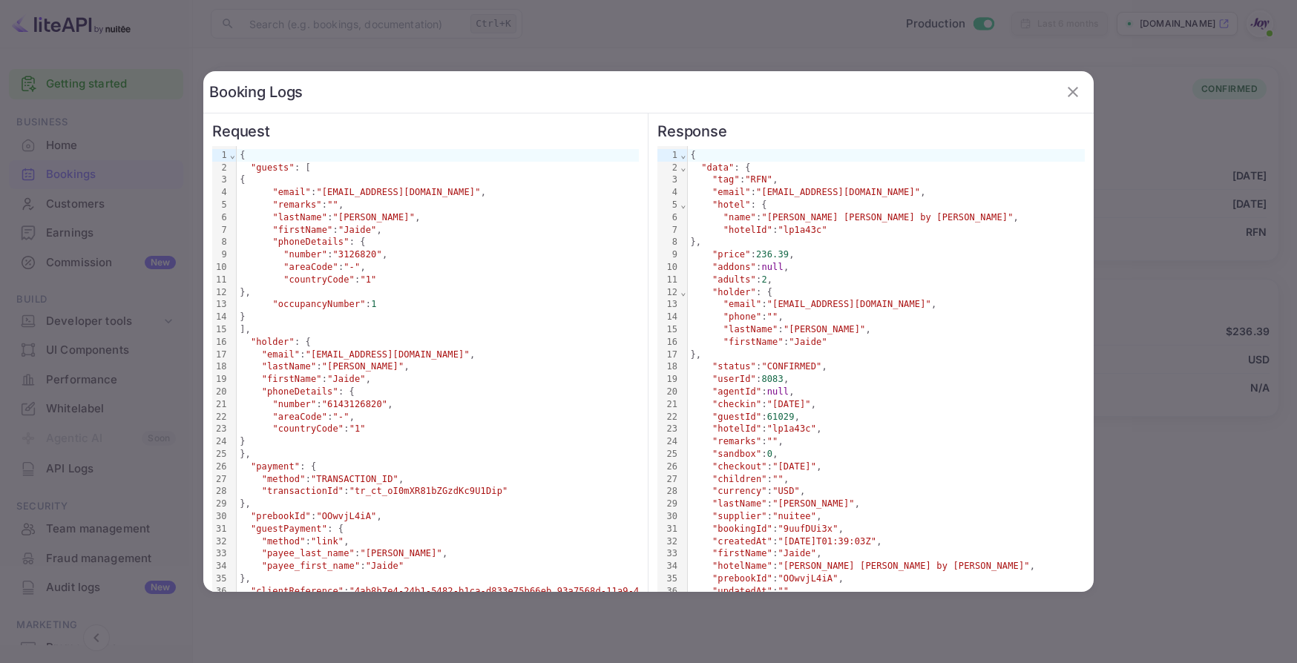
click at [1068, 94] on icon "button" at bounding box center [1073, 92] width 10 height 10
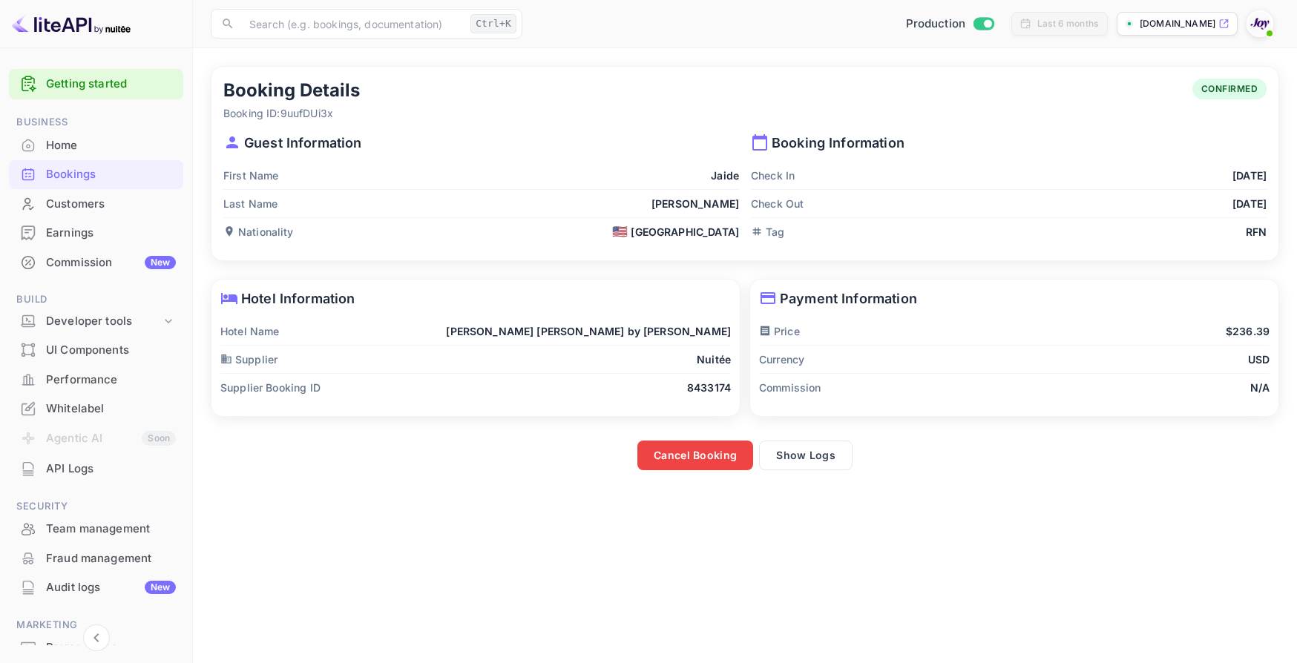
click at [79, 203] on div "Customers" at bounding box center [111, 204] width 130 height 17
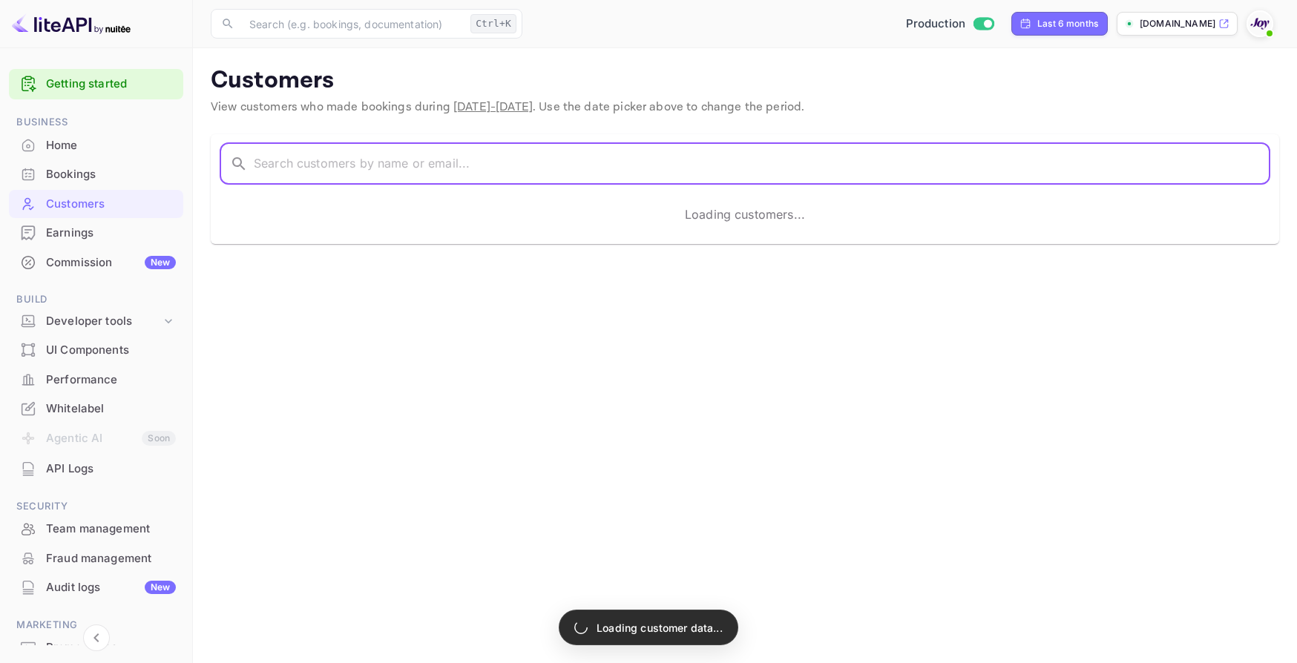
click at [373, 163] on input "text" at bounding box center [762, 164] width 1017 height 42
paste input "[PERSON_NAME]"
type input "[PERSON_NAME]"
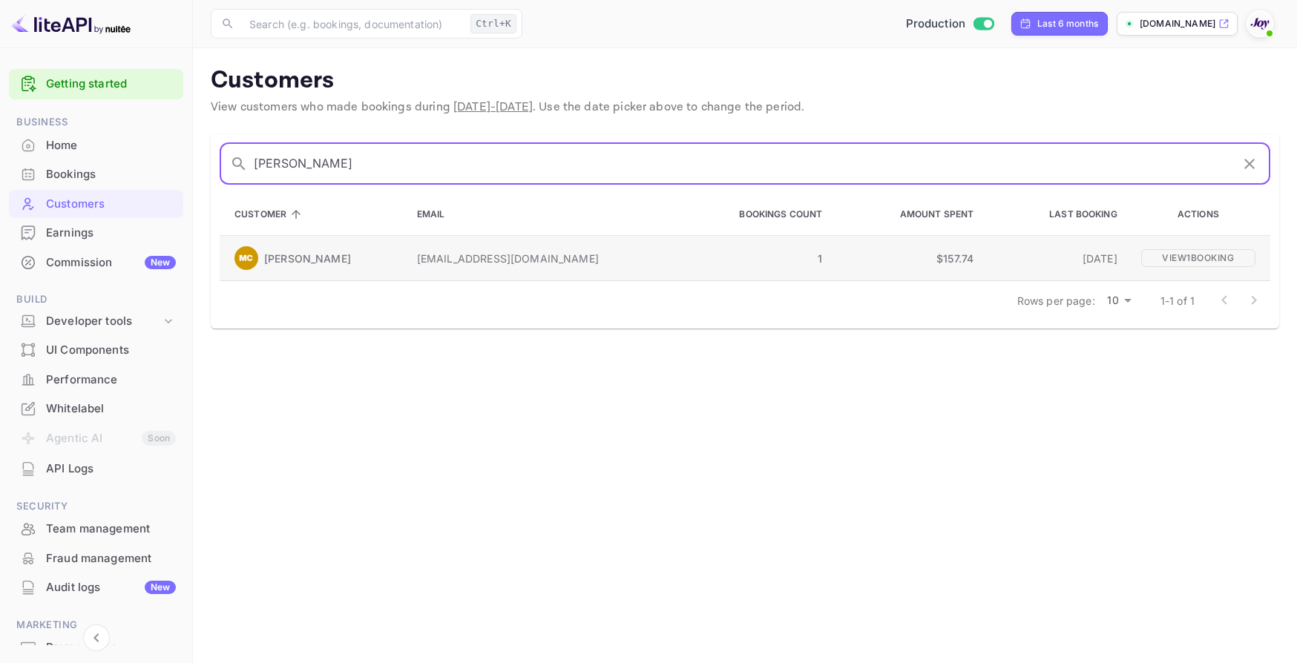
click at [405, 272] on td "[PERSON_NAME]" at bounding box center [313, 258] width 186 height 45
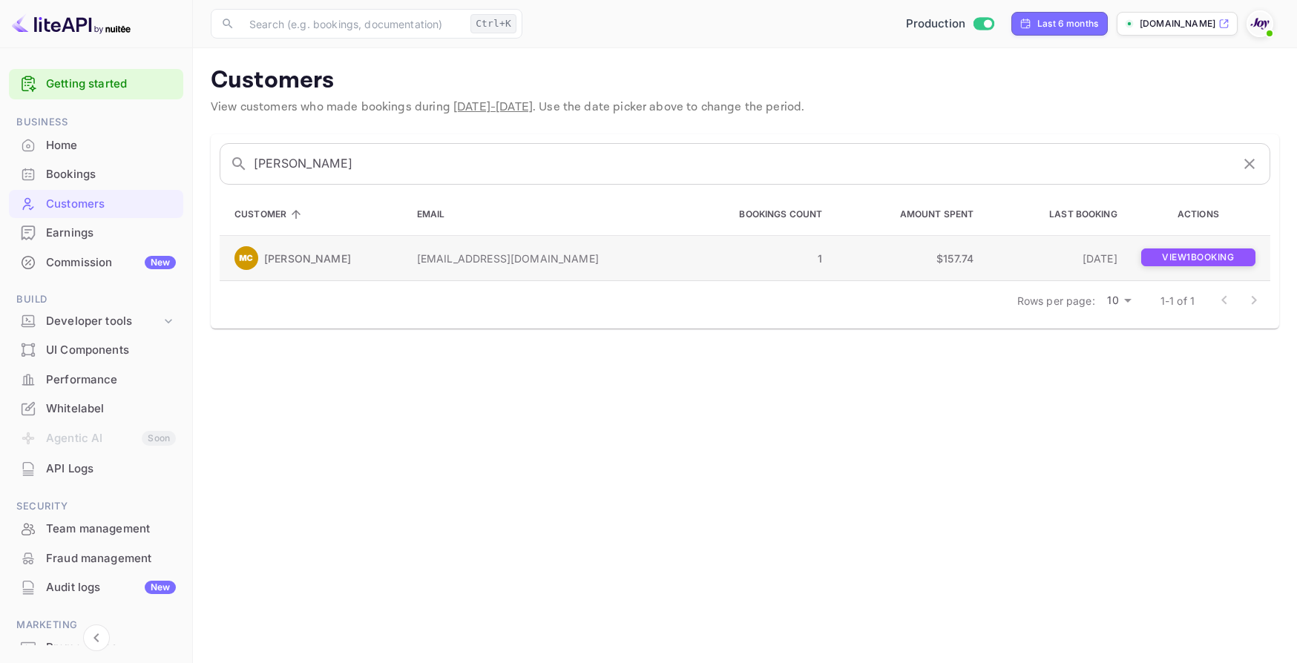
click at [1200, 260] on p "View 1 booking" at bounding box center [1198, 258] width 114 height 18
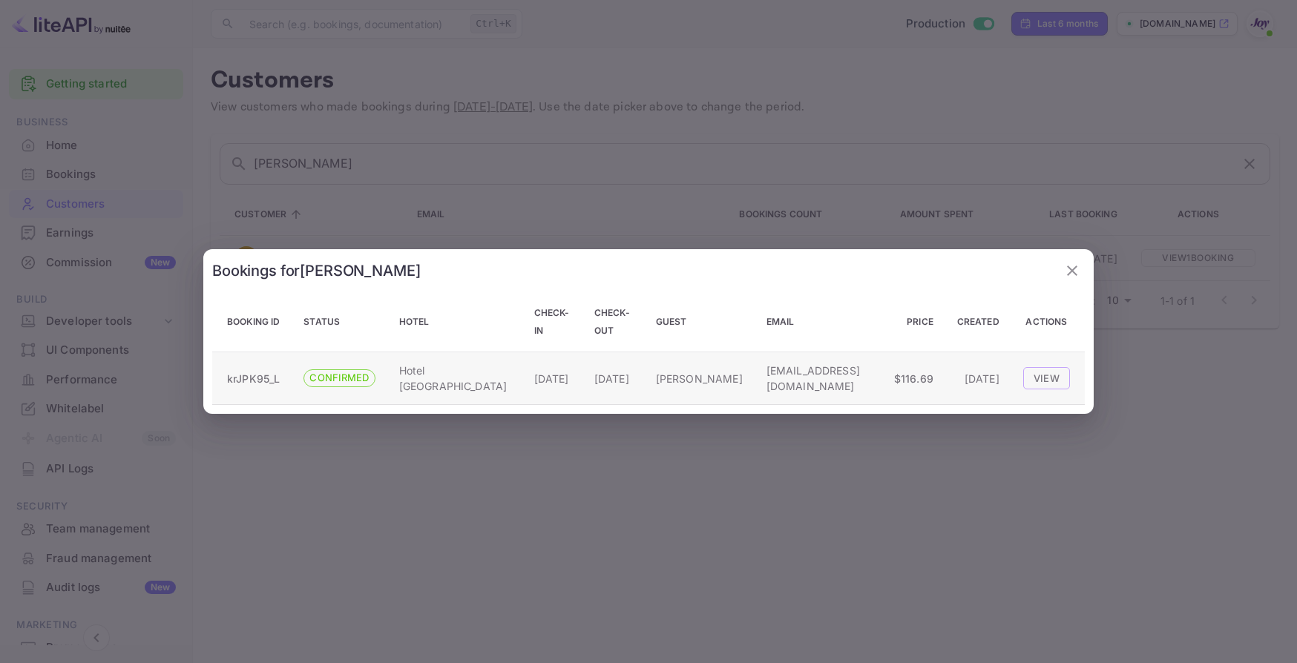
drag, startPoint x: 690, startPoint y: 377, endPoint x: 640, endPoint y: 380, distance: 49.8
click at [656, 380] on p "[PERSON_NAME]" at bounding box center [699, 379] width 87 height 16
copy p "[PERSON_NAME]"
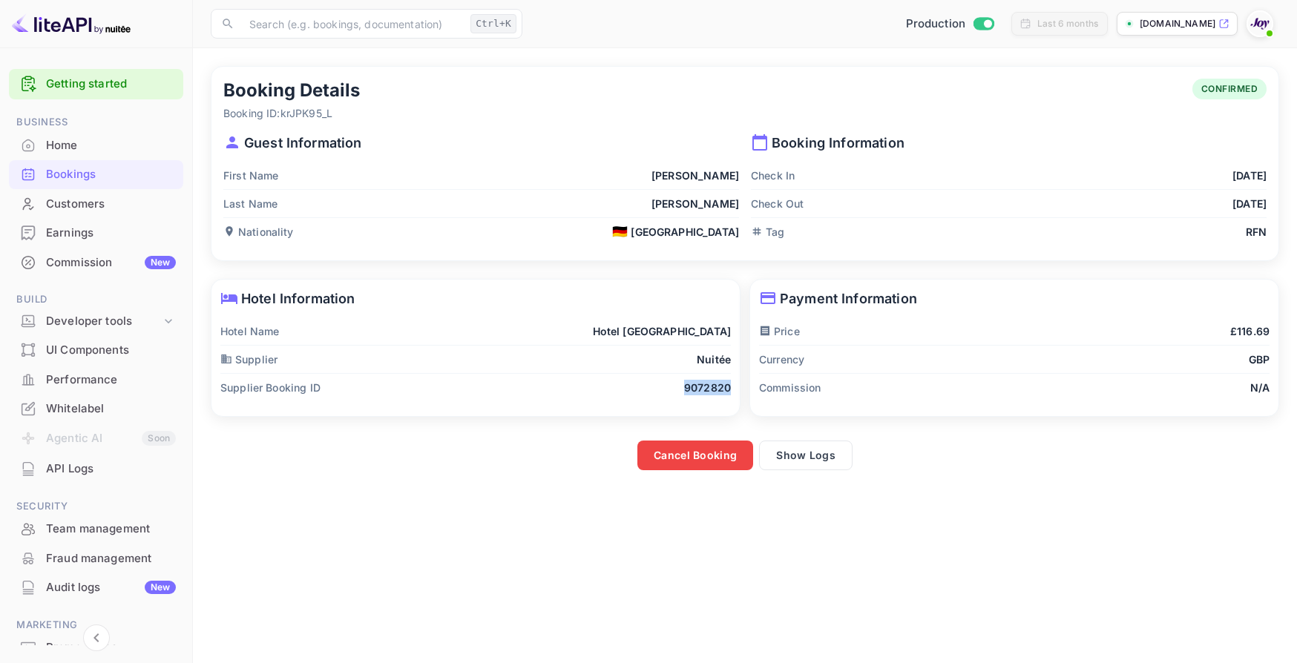
drag, startPoint x: 680, startPoint y: 390, endPoint x: 735, endPoint y: 388, distance: 54.2
click at [735, 388] on div "Hotel Information Hotel Name Hotel [GEOGRAPHIC_DATA] Supplier Nuitée Supplier B…" at bounding box center [475, 348] width 528 height 137
copy p "9072820"
drag, startPoint x: 284, startPoint y: 117, endPoint x: 341, endPoint y: 114, distance: 56.5
click at [341, 114] on p "Booking ID: krJPK95_L" at bounding box center [291, 113] width 137 height 16
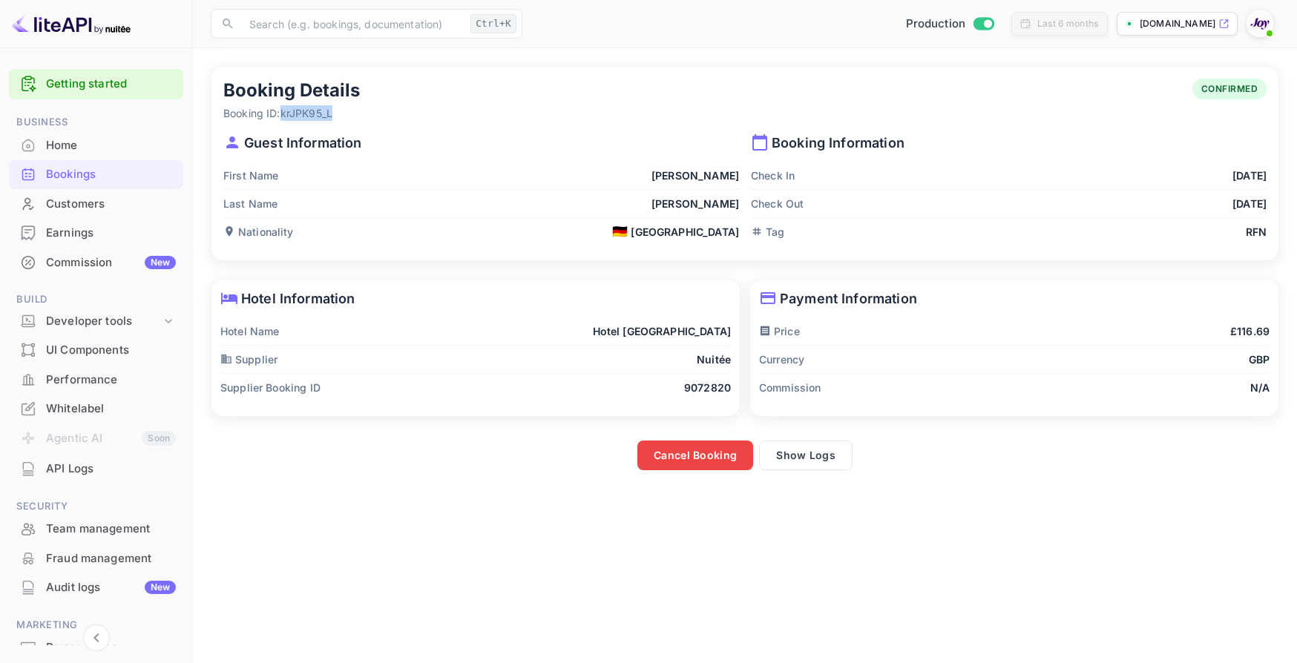
copy p "krJPK95_L"
click at [861, 197] on div "Check Out [DATE]" at bounding box center [1009, 204] width 516 height 28
click at [93, 206] on div "Customers" at bounding box center [111, 204] width 130 height 17
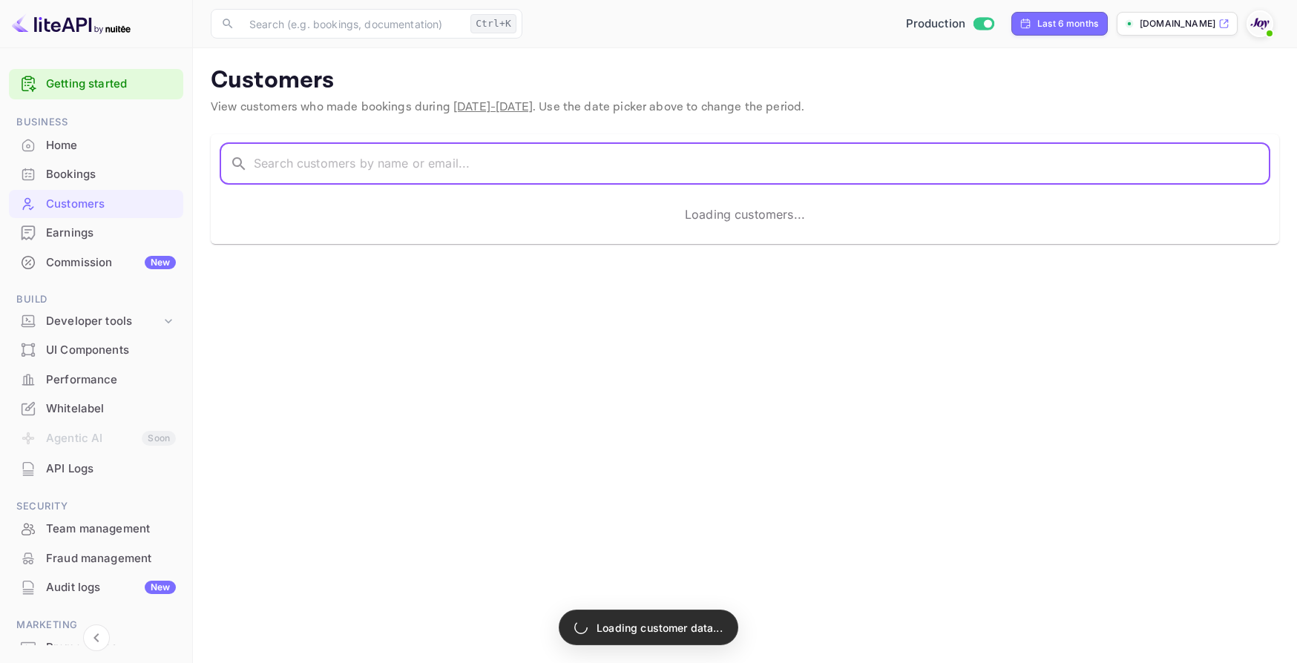
click at [358, 167] on input "text" at bounding box center [762, 164] width 1017 height 42
paste input "[PERSON_NAME]"
click at [466, 167] on input "[PERSON_NAME]" at bounding box center [742, 164] width 977 height 42
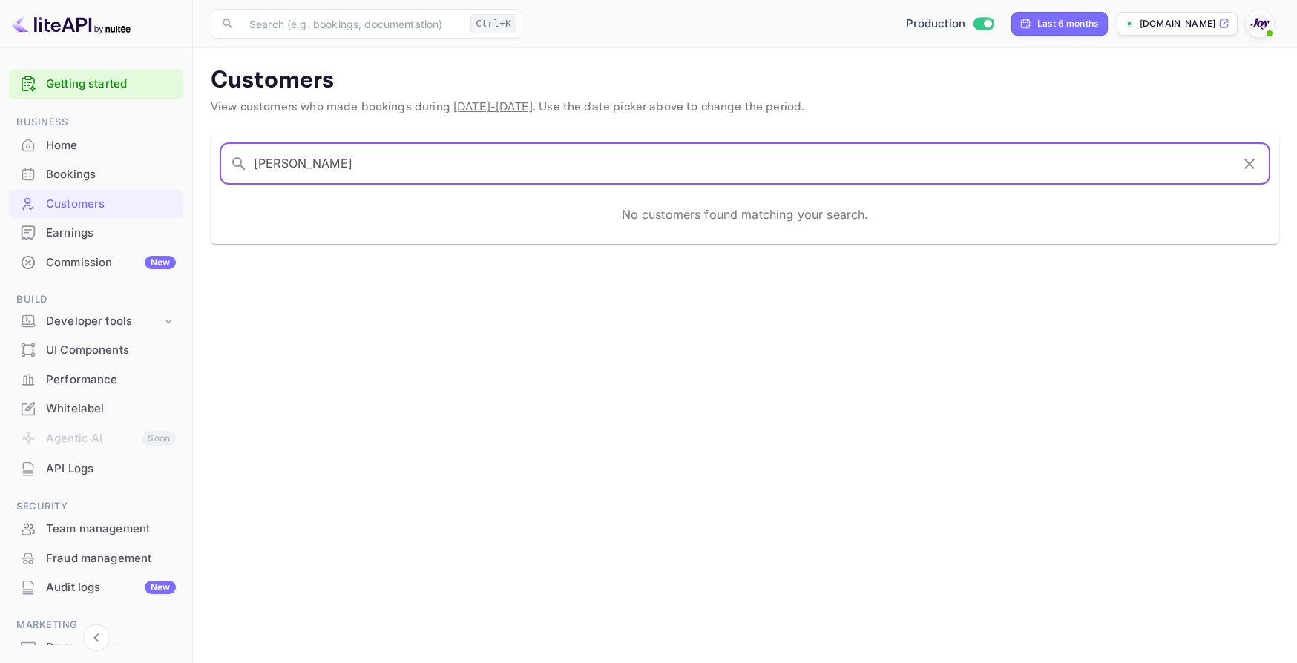
click at [470, 167] on input "[PERSON_NAME]" at bounding box center [742, 164] width 977 height 42
drag, startPoint x: 292, startPoint y: 162, endPoint x: 220, endPoint y: 165, distance: 72.8
click at [220, 165] on div "​ [PERSON_NAME] ​" at bounding box center [745, 164] width 1051 height 42
paste input "[PERSON_NAME]"
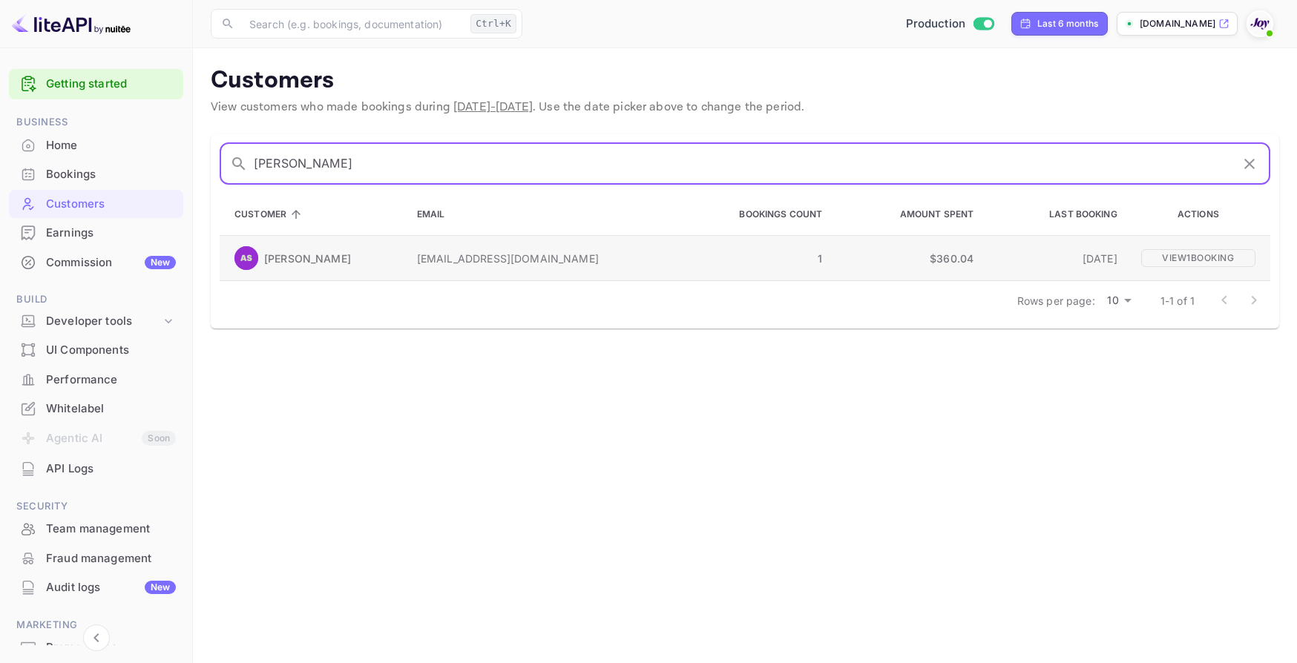
type input "[PERSON_NAME]"
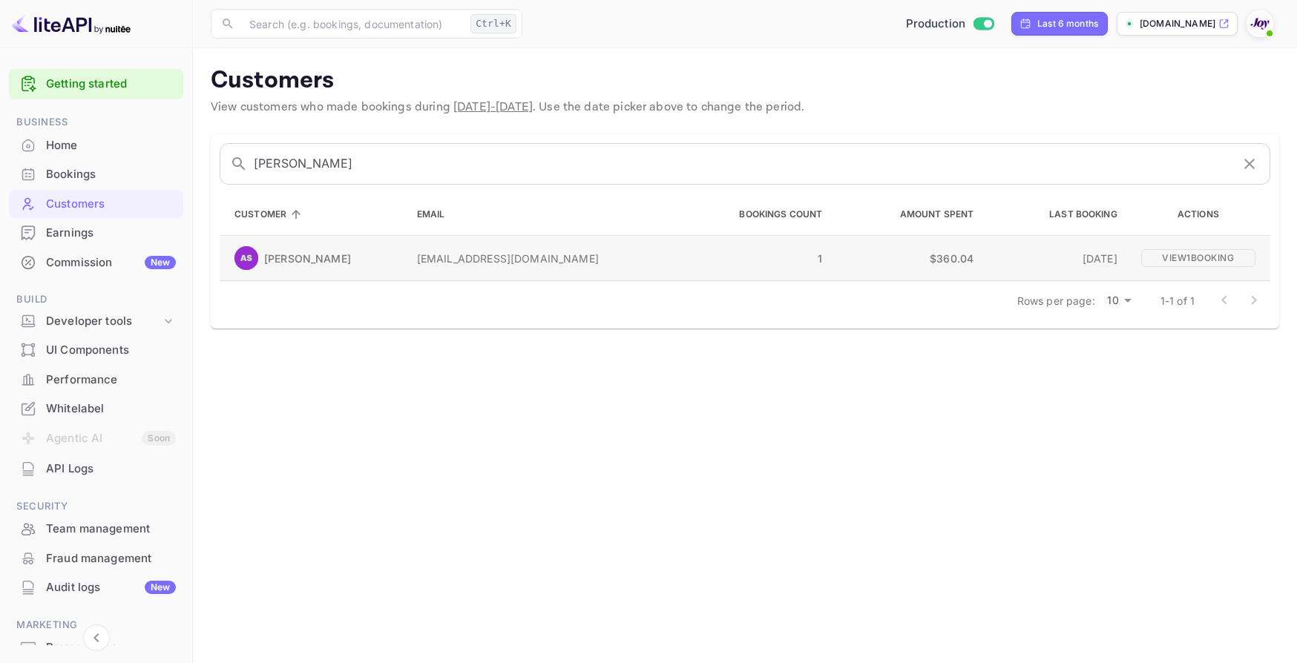
click at [671, 247] on td "1" at bounding box center [752, 258] width 163 height 45
click at [1142, 260] on p "View 1 booking" at bounding box center [1198, 258] width 114 height 18
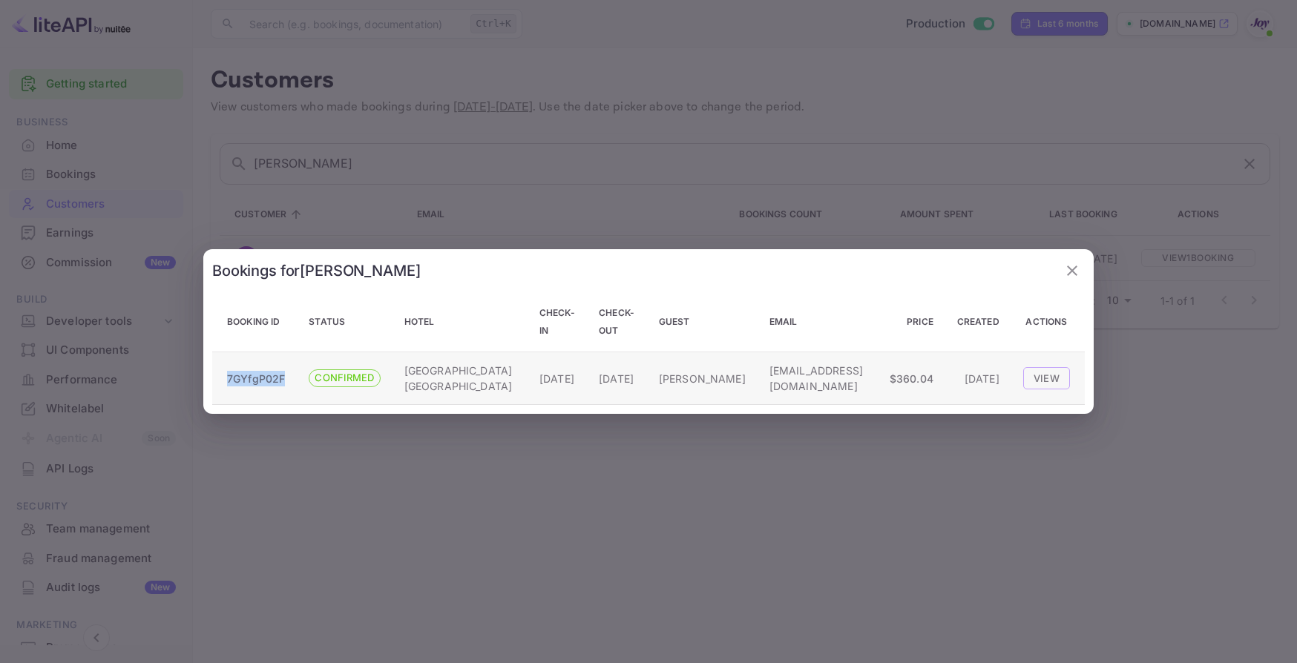
drag, startPoint x: 285, startPoint y: 378, endPoint x: 227, endPoint y: 383, distance: 58.1
click at [227, 383] on td "7GYfgP02F" at bounding box center [254, 378] width 85 height 53
copy p "7GYfgP02F"
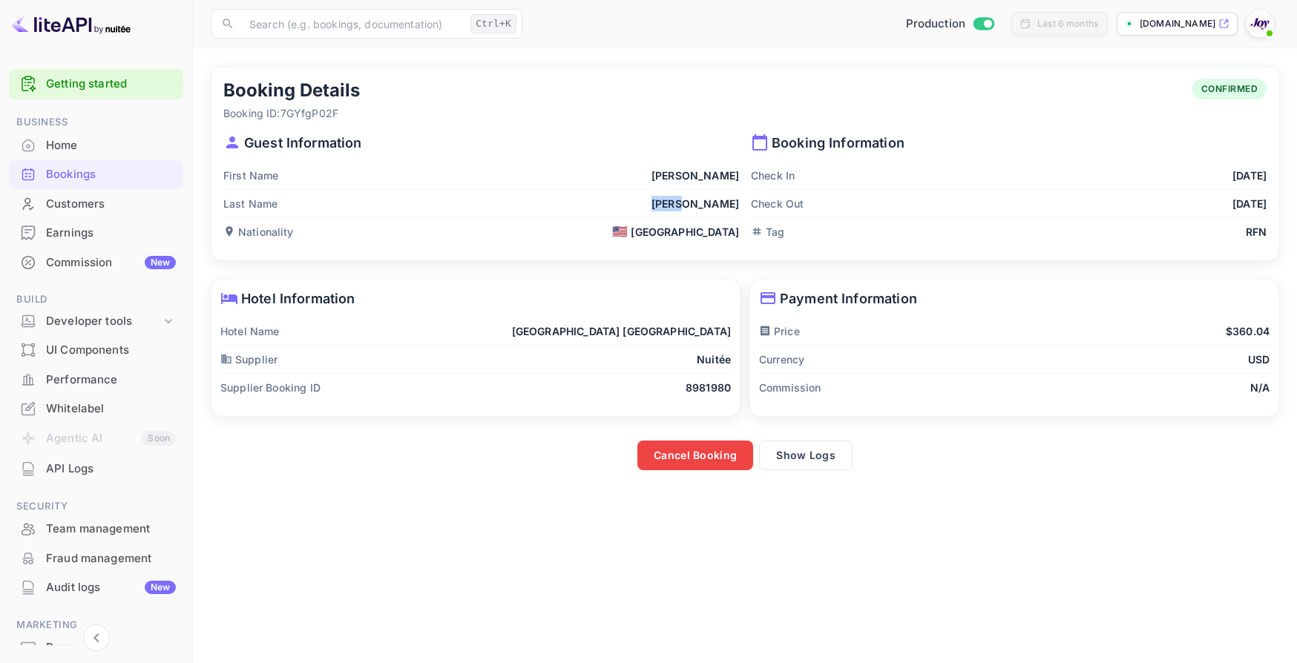
drag, startPoint x: 705, startPoint y: 204, endPoint x: 738, endPoint y: 206, distance: 33.4
click at [738, 206] on div "Last Name [PERSON_NAME]" at bounding box center [481, 204] width 516 height 28
copy p "[PERSON_NAME]"
drag, startPoint x: 683, startPoint y: 386, endPoint x: 730, endPoint y: 381, distance: 47.7
click at [730, 381] on div "Supplier Booking ID 8981980" at bounding box center [475, 387] width 511 height 27
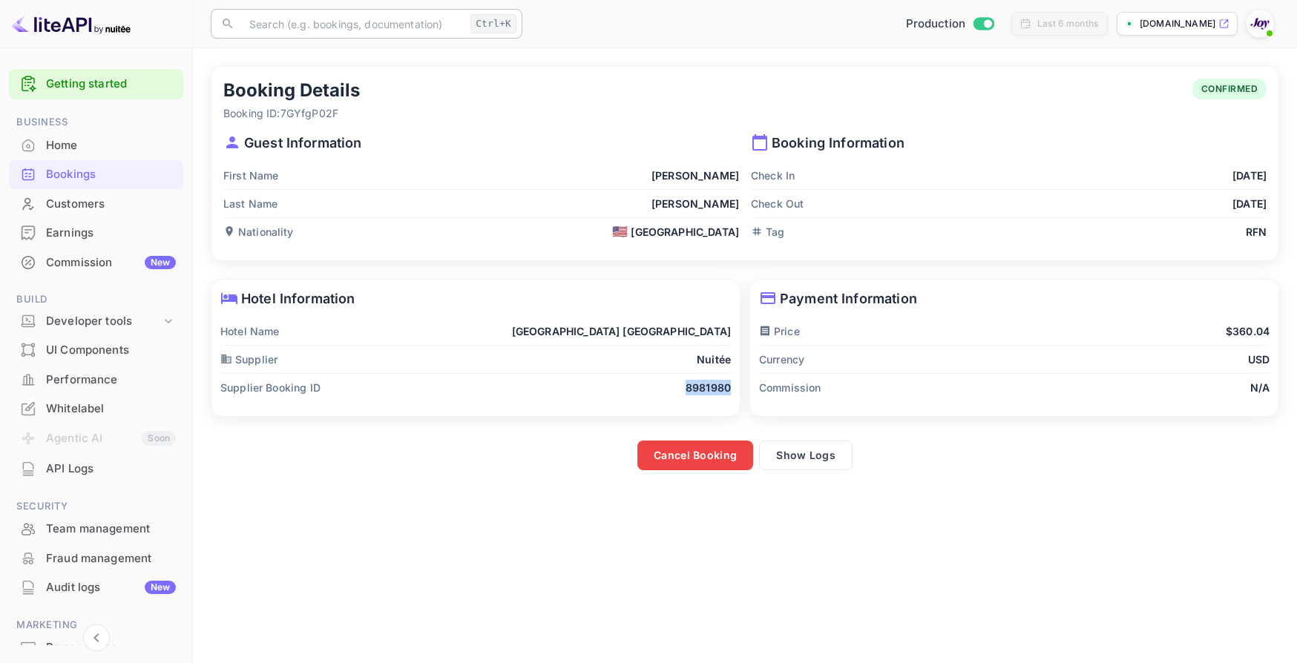
copy p "8981980"
click at [640, 387] on div "Supplier Booking ID 8981980" at bounding box center [475, 387] width 511 height 27
drag, startPoint x: 680, startPoint y: 393, endPoint x: 734, endPoint y: 391, distance: 53.5
click at [734, 391] on div "Hotel Information Hotel Name [GEOGRAPHIC_DATA] [GEOGRAPHIC_DATA]-Airport Suppli…" at bounding box center [475, 348] width 528 height 137
copy p "8981980"
